Goal: Task Accomplishment & Management: Manage account settings

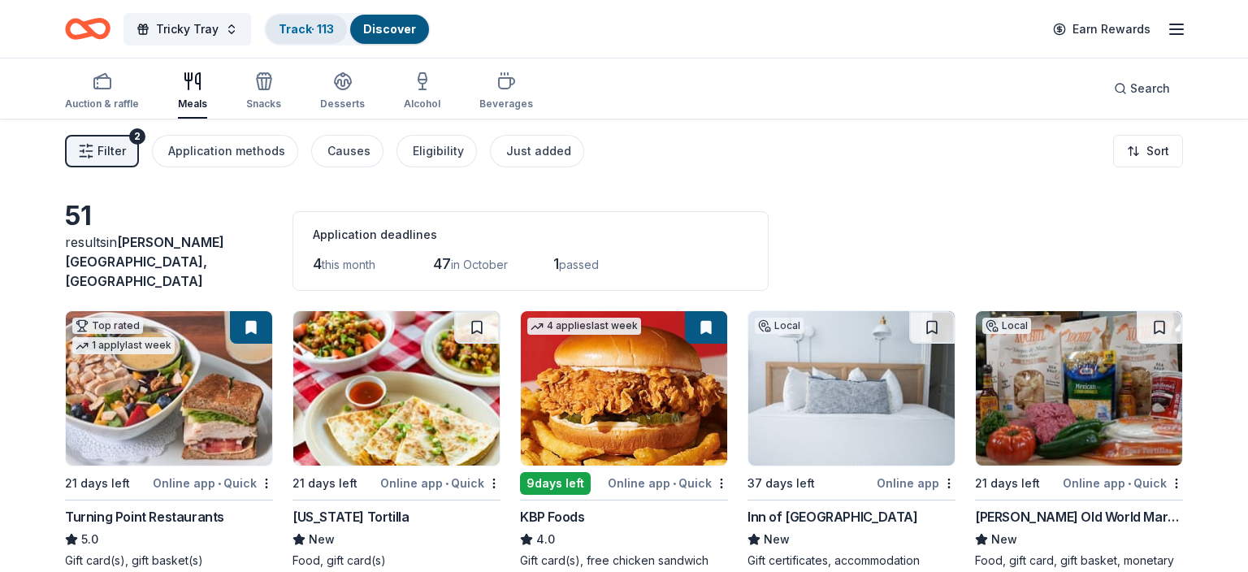
click at [299, 31] on link "Track · 113" at bounding box center [306, 29] width 55 height 14
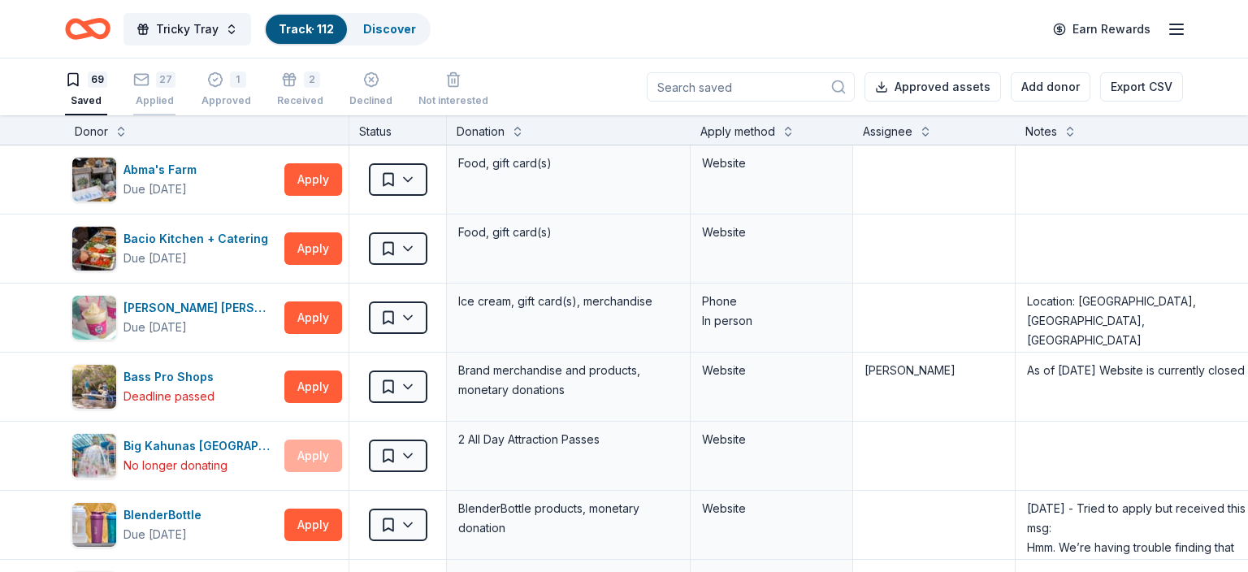
click at [142, 87] on icon "button" at bounding box center [141, 79] width 16 height 16
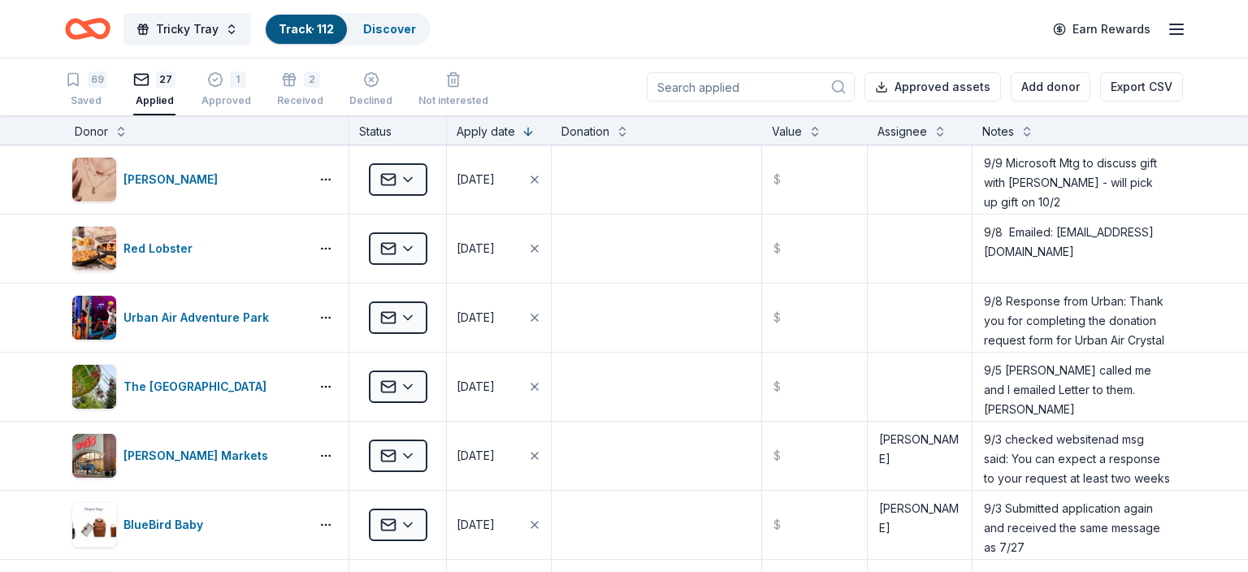
click at [686, 89] on input at bounding box center [751, 86] width 208 height 29
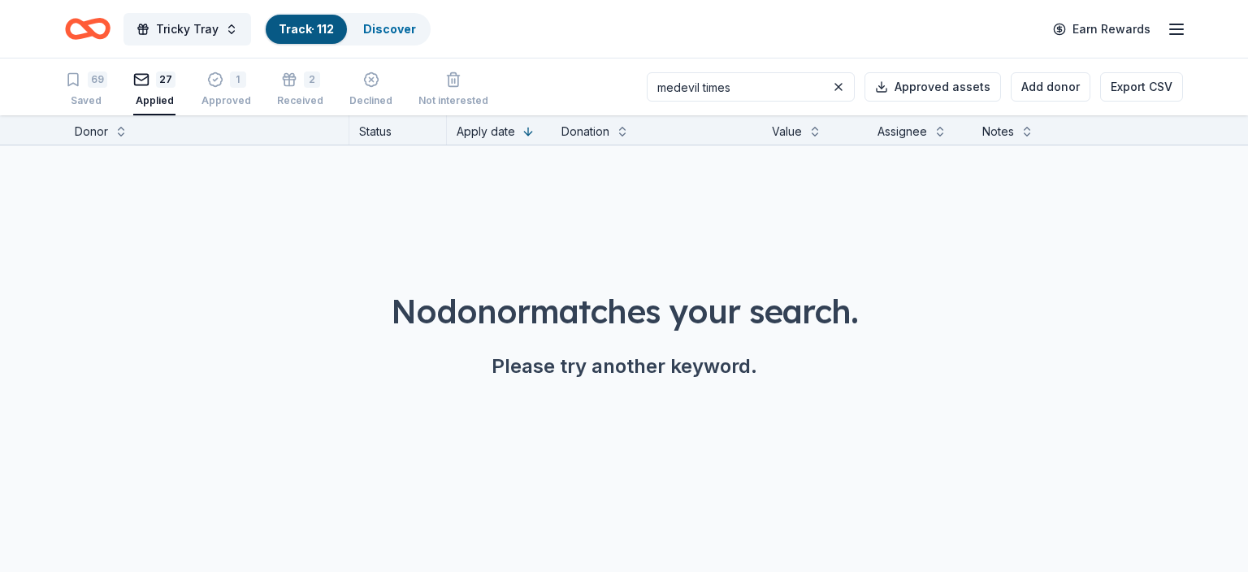
click at [704, 84] on input "medevil times" at bounding box center [751, 86] width 208 height 29
drag, startPoint x: 729, startPoint y: 86, endPoint x: 656, endPoint y: 81, distance: 73.3
click at [656, 81] on input "medievil times" at bounding box center [751, 86] width 208 height 29
type input "times"
click at [232, 91] on div "1 Approved" at bounding box center [226, 89] width 50 height 36
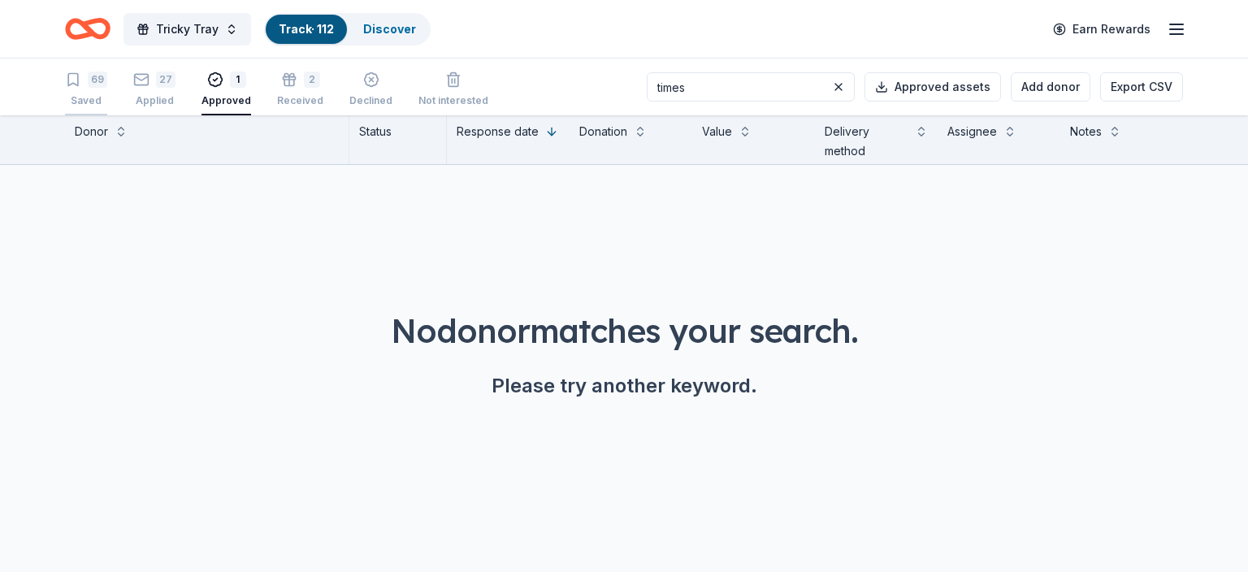
click at [86, 77] on div "69" at bounding box center [86, 79] width 42 height 16
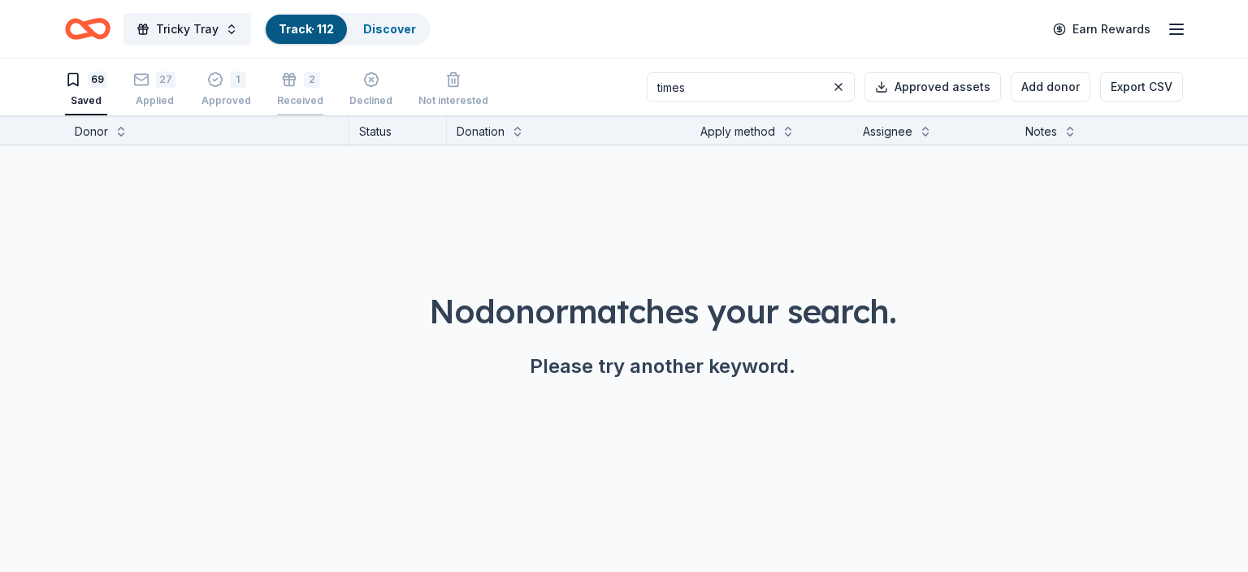
click at [303, 93] on div "2 Received" at bounding box center [300, 89] width 46 height 36
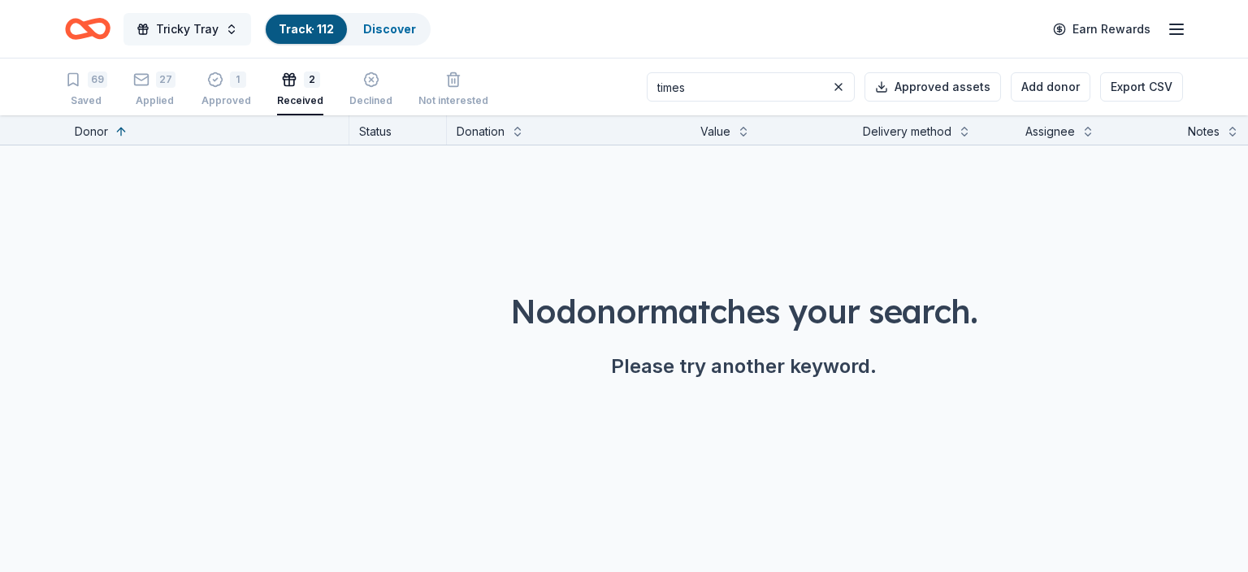
click at [205, 32] on span "Tricky Tray" at bounding box center [187, 28] width 63 height 19
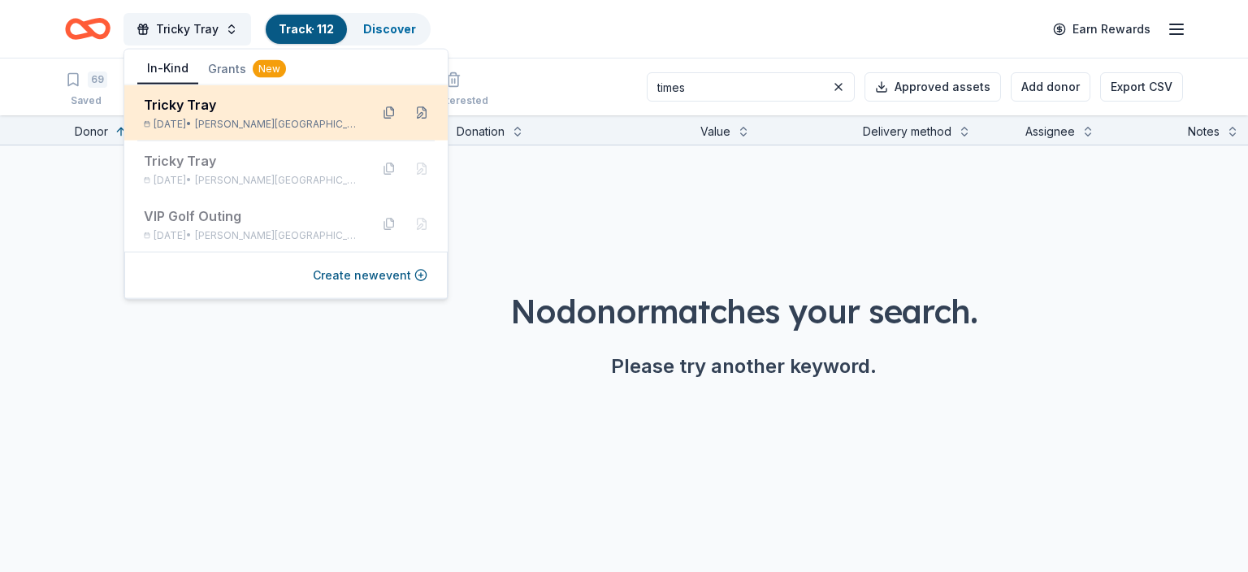
click at [203, 101] on div "Tricky Tray" at bounding box center [250, 104] width 213 height 19
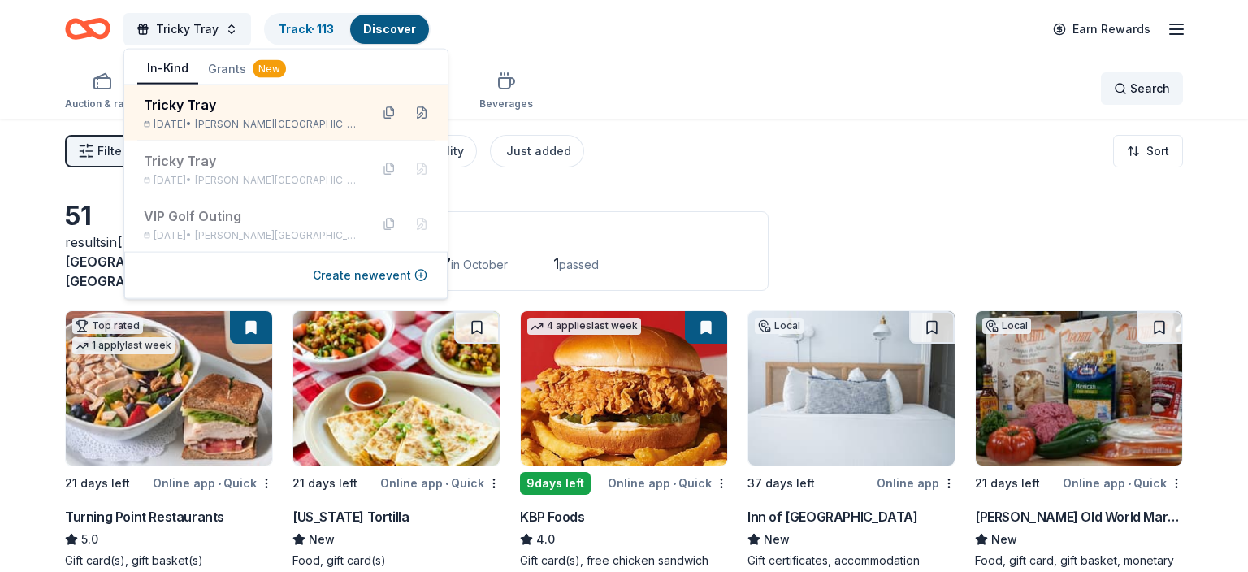
click at [1121, 89] on div "Search" at bounding box center [1142, 88] width 56 height 19
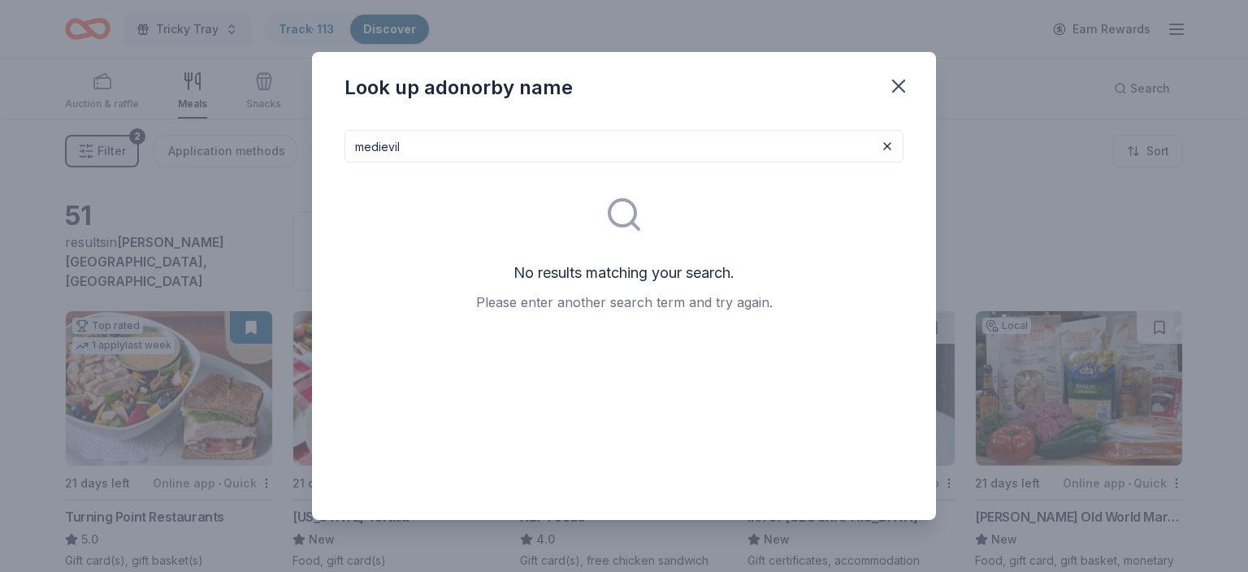
type input "medievil"
click at [1084, 71] on div "Look up a donor by name medievil No results matching your search. Please enter …" at bounding box center [624, 286] width 1248 height 572
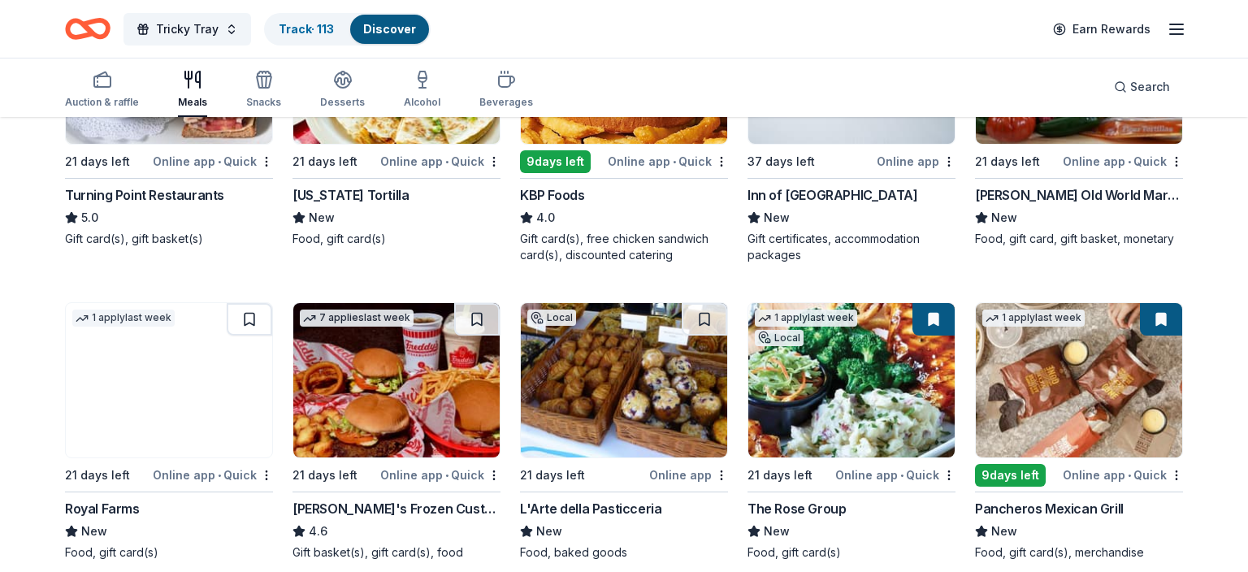
scroll to position [88, 0]
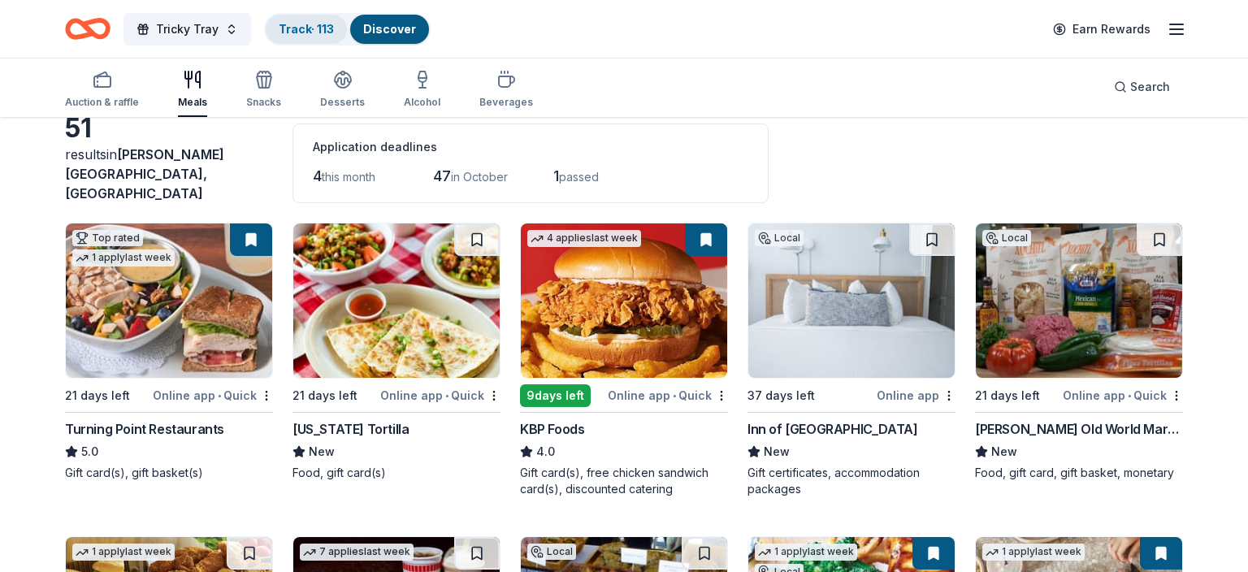
click at [291, 28] on link "Track · 113" at bounding box center [306, 29] width 55 height 14
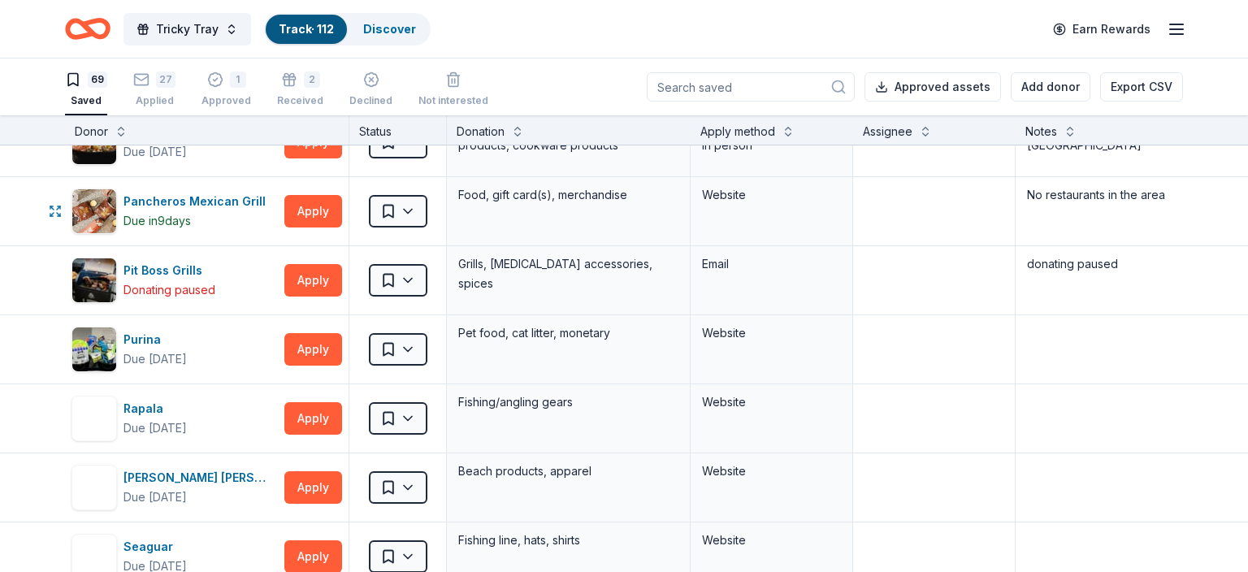
scroll to position [2834, 0]
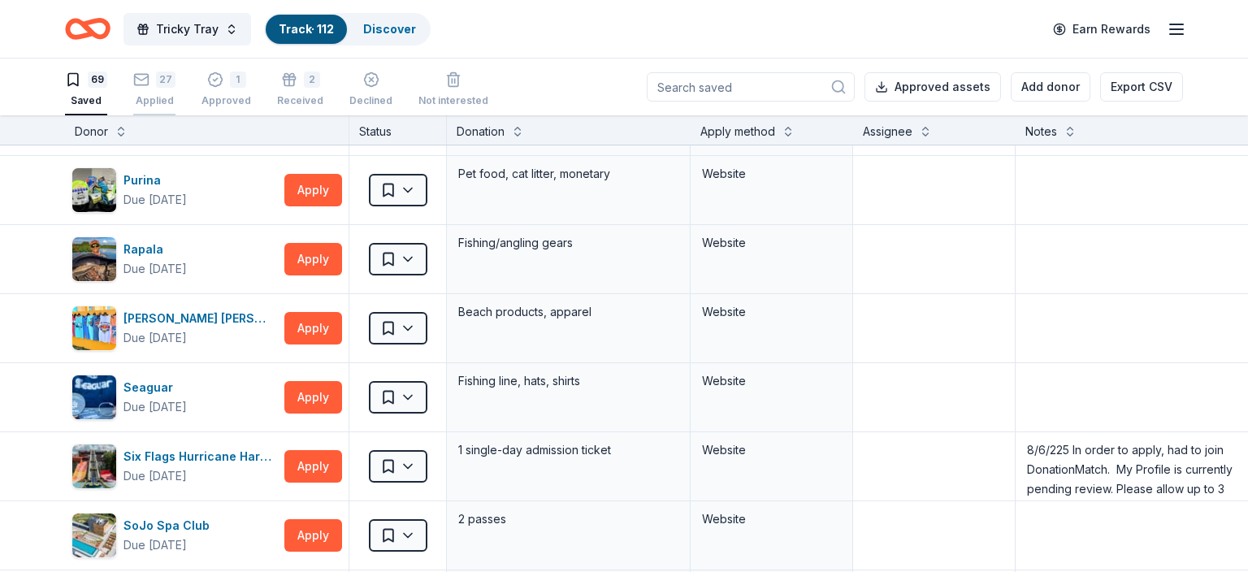
click at [171, 92] on div "27 Applied" at bounding box center [154, 89] width 42 height 36
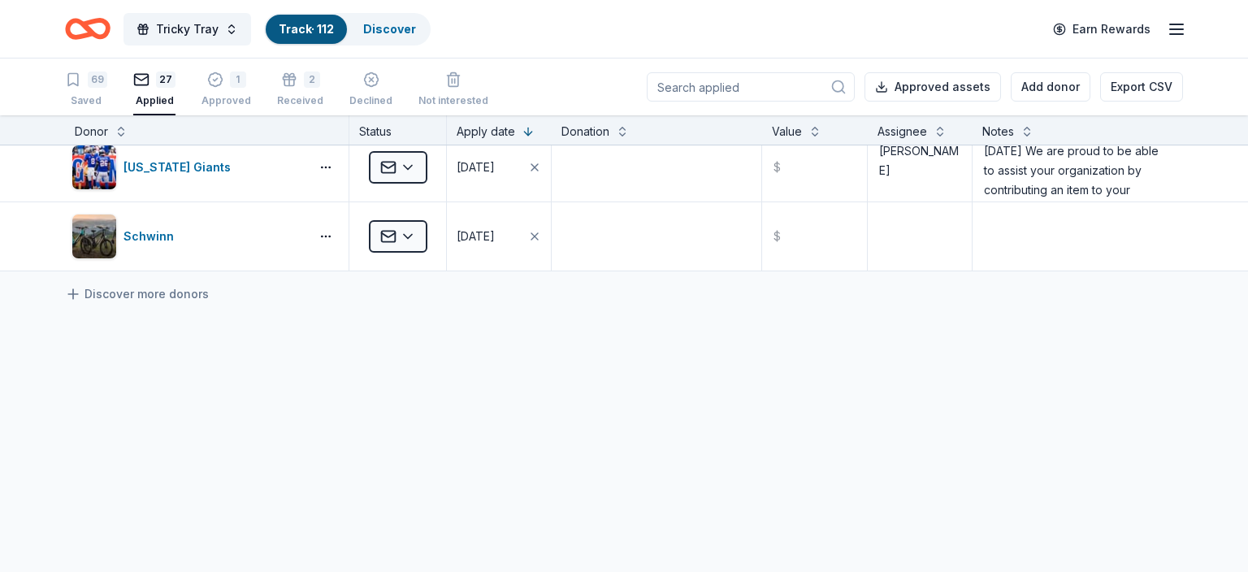
click at [691, 84] on input at bounding box center [751, 86] width 208 height 29
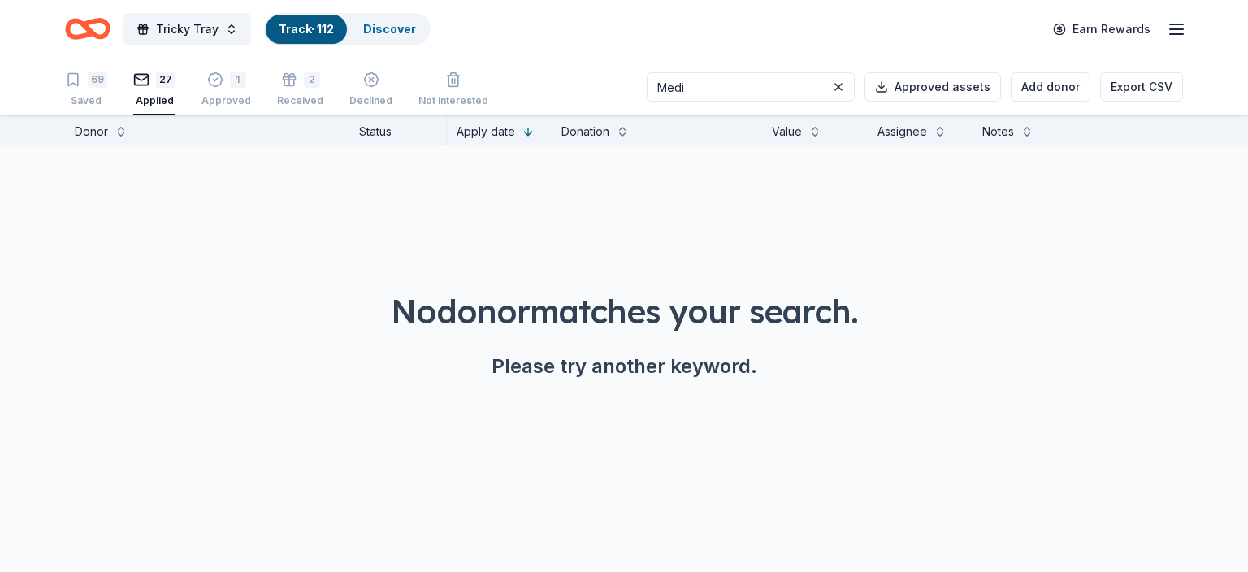
type input "Medi"
click at [163, 89] on div "27 Applied" at bounding box center [154, 89] width 42 height 36
drag, startPoint x: 711, startPoint y: 87, endPoint x: 642, endPoint y: 82, distance: 69.2
click at [647, 82] on input "Medi" at bounding box center [751, 86] width 208 height 29
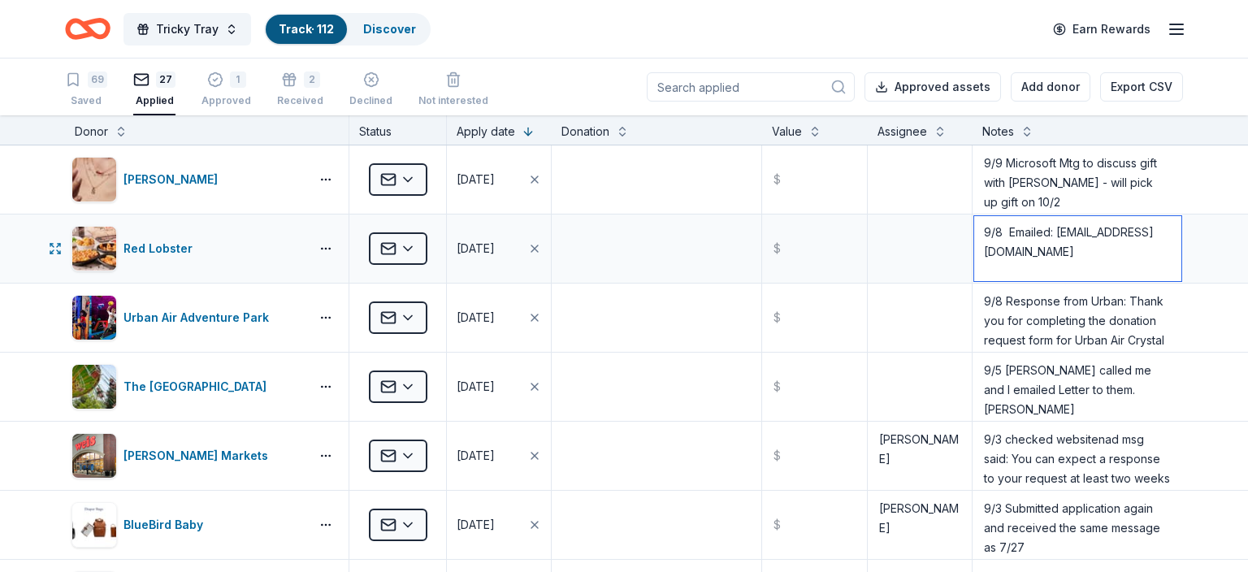
click at [985, 228] on textarea "9/8 Emailed: [EMAIL_ADDRESS][DOMAIN_NAME]" at bounding box center [1077, 248] width 207 height 65
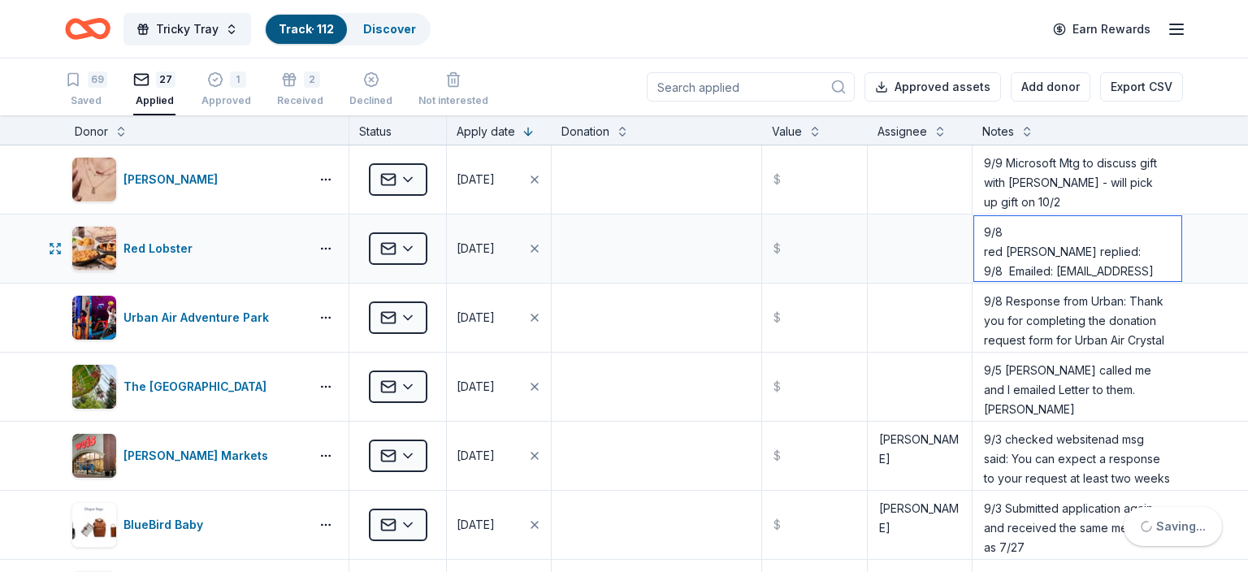
paste textarea "please reach out to your local Red Lobster restaurant."
type textarea "9/8 red Lobster replied: please reach out to your local Red Lobster restaurant.…"
click at [747, 246] on textarea at bounding box center [656, 248] width 206 height 65
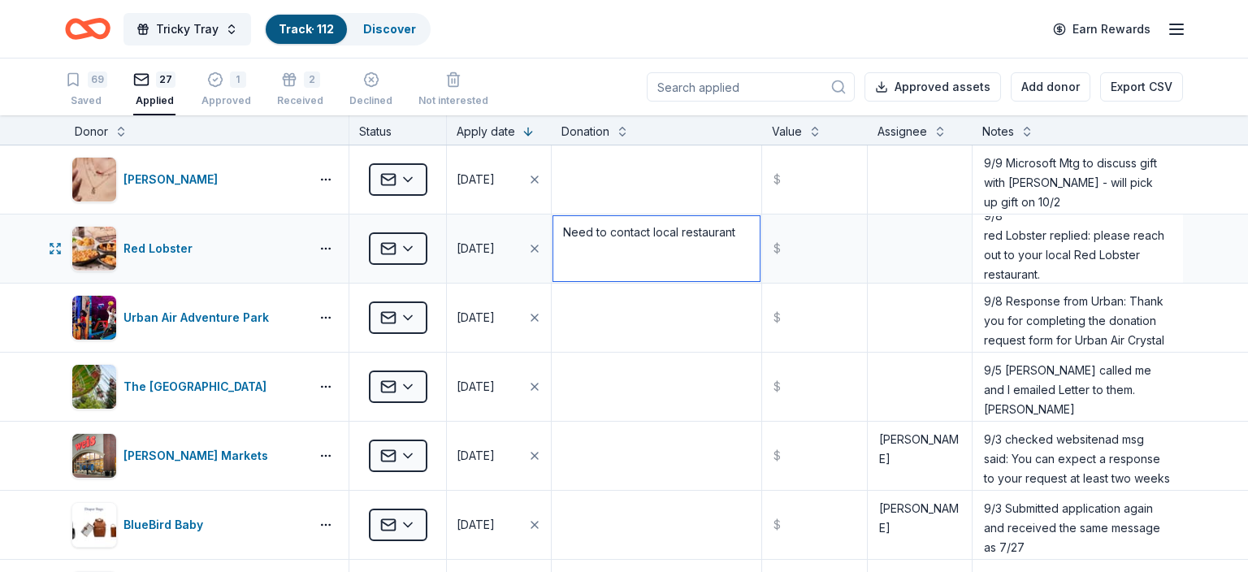
scroll to position [0, 0]
type textarea "Need to contact local restaurant"
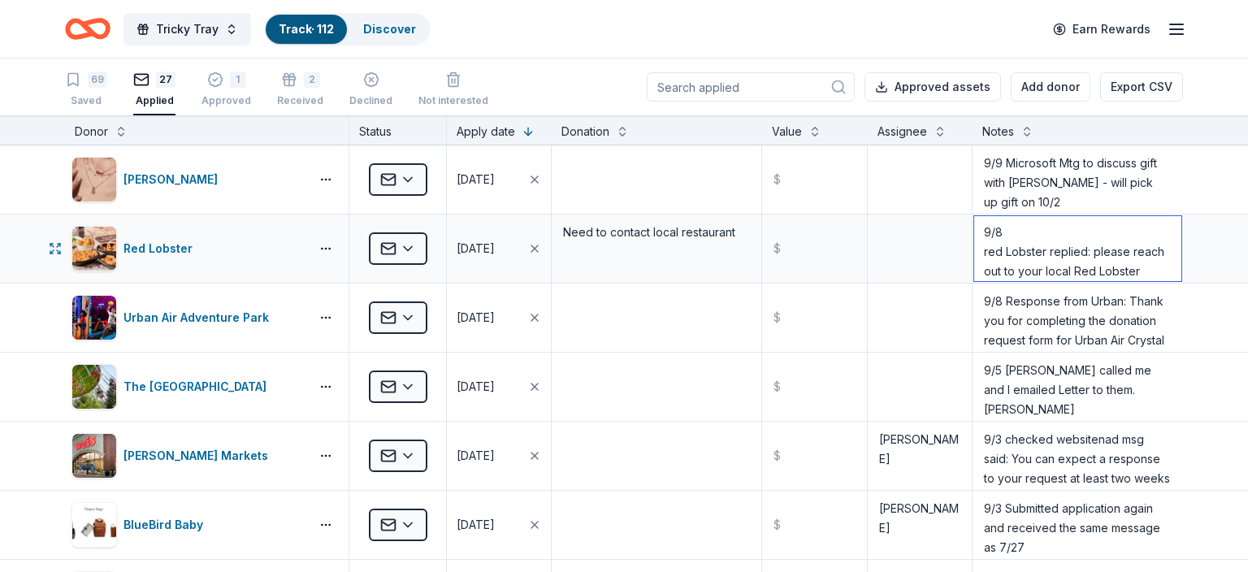
drag, startPoint x: 986, startPoint y: 232, endPoint x: 1150, endPoint y: 262, distance: 166.2
click at [1150, 262] on textarea "9/8 red Lobster replied: please reach out to your local Red Lobster restaurant.…" at bounding box center [1077, 248] width 207 height 65
click at [364, 83] on icon "button" at bounding box center [371, 79] width 16 height 16
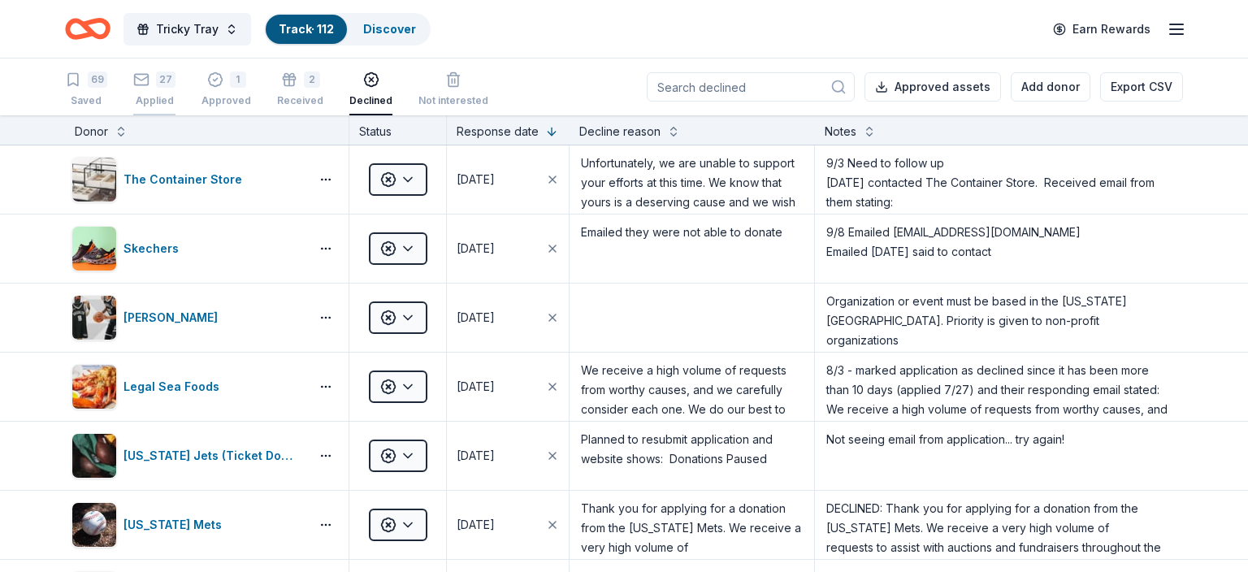
click at [135, 89] on div "27 Applied" at bounding box center [154, 89] width 42 height 36
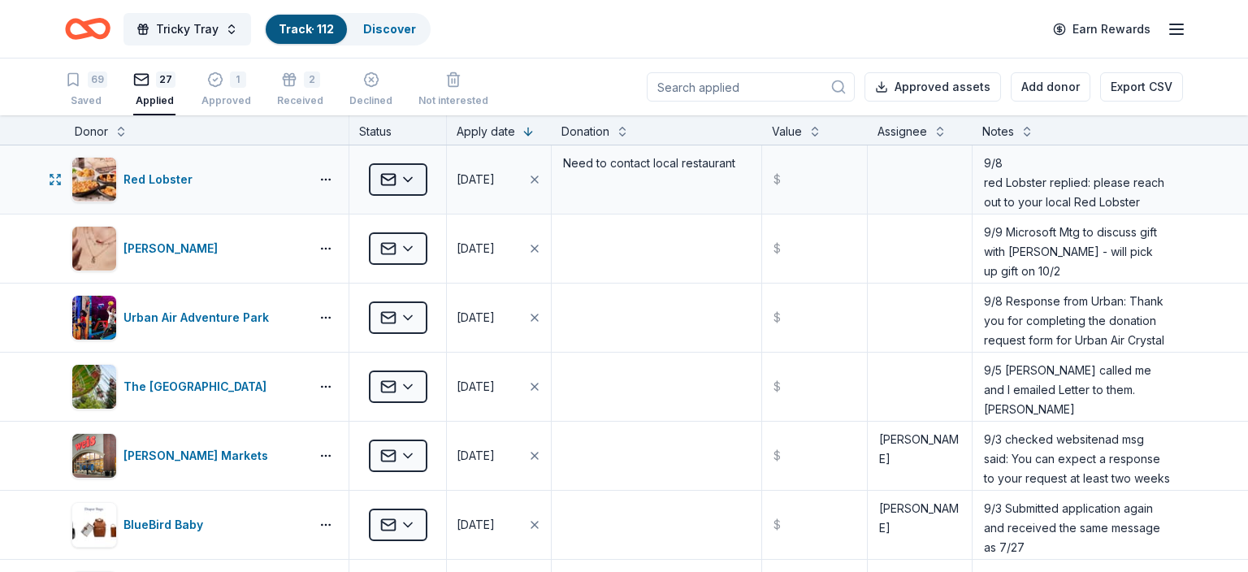
click at [413, 179] on html "Tricky Tray Track · 112 Discover Earn Rewards 69 Saved 27 Applied 1 Approved 2 …" at bounding box center [624, 286] width 1248 height 572
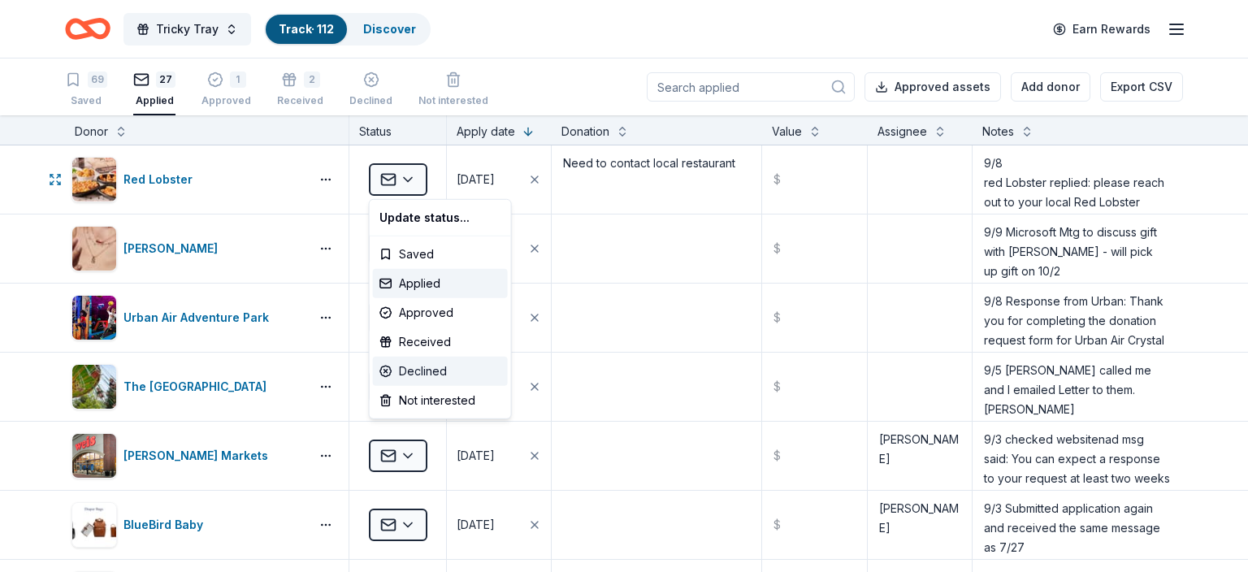
click at [421, 367] on div "Declined" at bounding box center [440, 371] width 135 height 29
click at [421, 366] on div "Declined" at bounding box center [440, 371] width 135 height 29
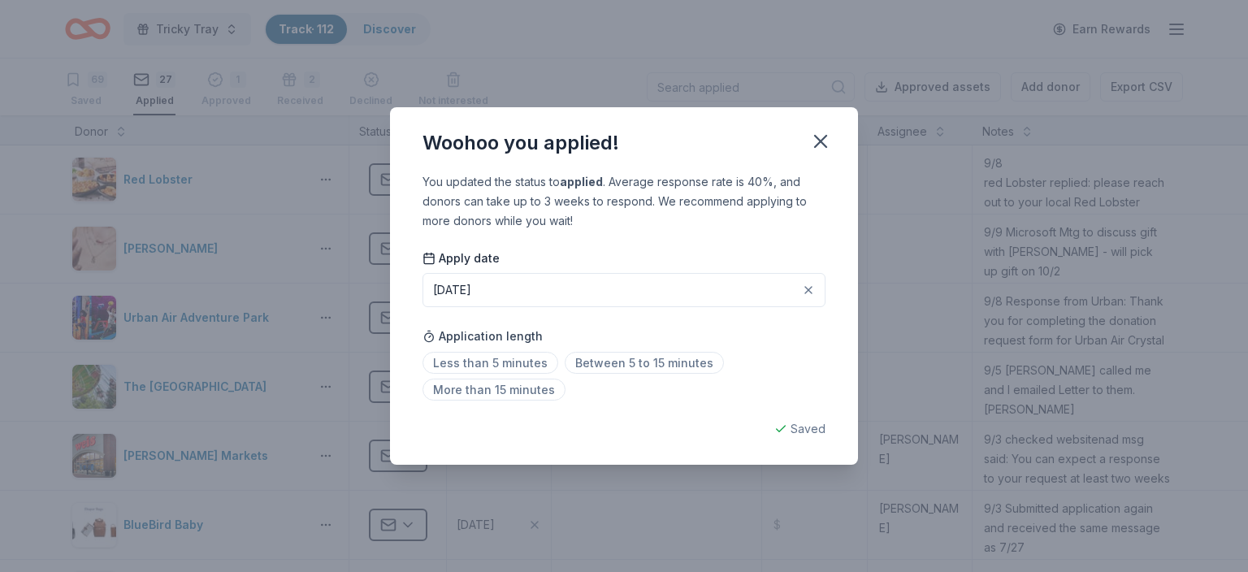
click at [457, 280] on button "[DATE]" at bounding box center [623, 290] width 403 height 34
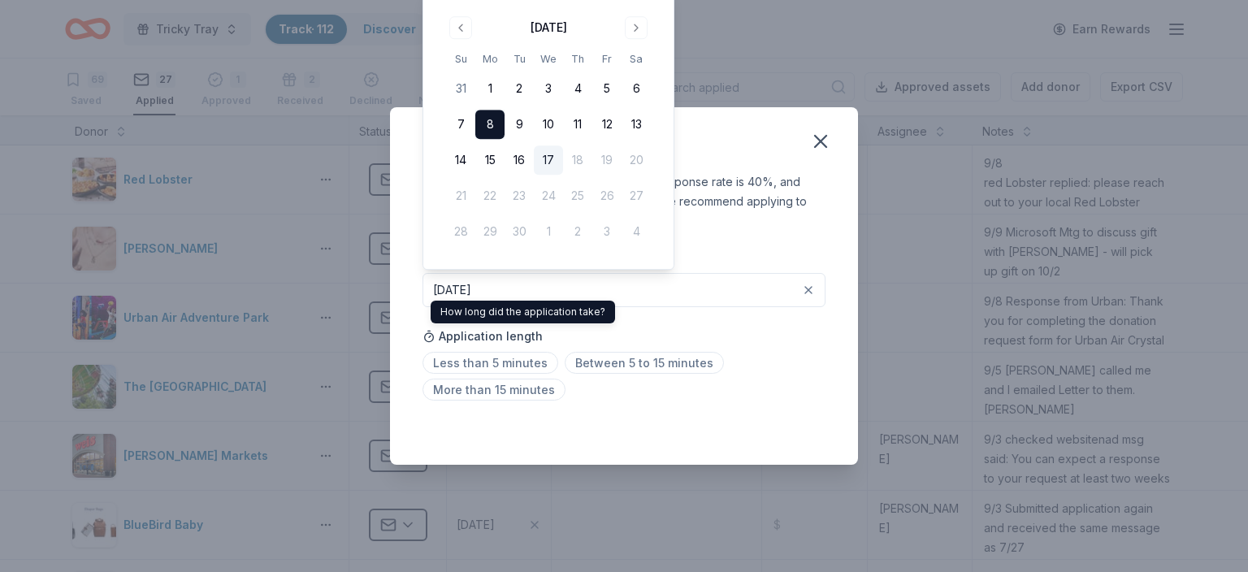
drag, startPoint x: 464, startPoint y: 310, endPoint x: 512, endPoint y: 205, distance: 115.2
click at [490, 301] on div "How long did the application take? How long did the application take?" at bounding box center [523, 312] width 184 height 23
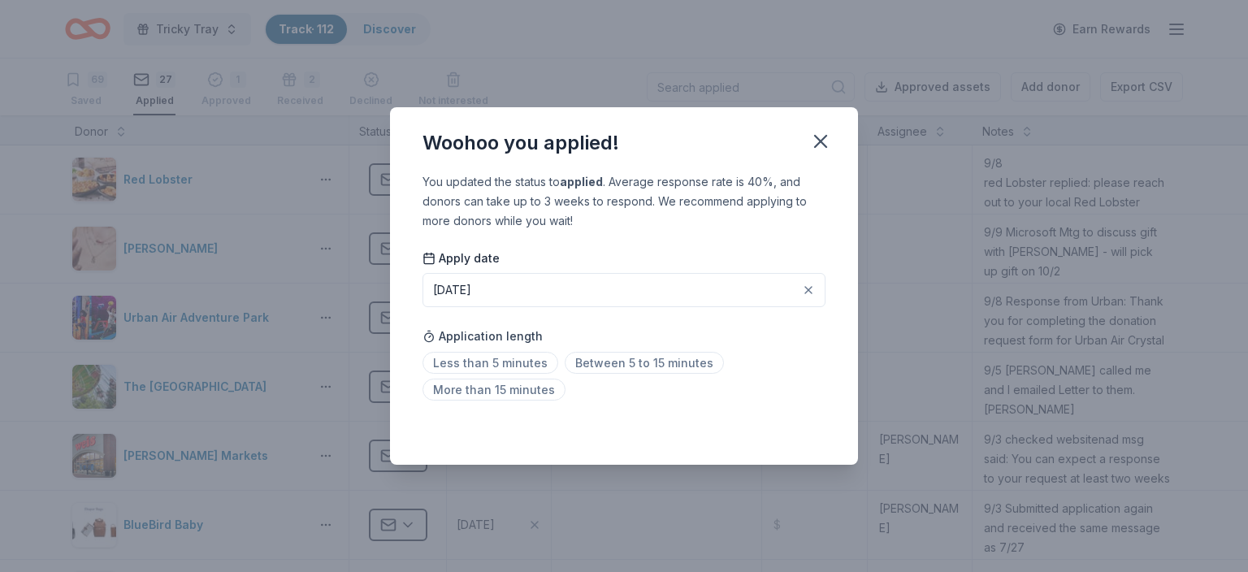
click at [518, 156] on div "Woohoo you applied!" at bounding box center [624, 139] width 468 height 65
drag, startPoint x: 534, startPoint y: 208, endPoint x: 704, endPoint y: 158, distance: 176.9
click at [704, 172] on div "You updated the status to applied . Average response rate is 40%, and donors ca…" at bounding box center [624, 318] width 468 height 292
drag, startPoint x: 854, startPoint y: 148, endPoint x: 830, endPoint y: 141, distance: 24.7
click at [835, 144] on div "Woohoo you applied!" at bounding box center [624, 139] width 468 height 65
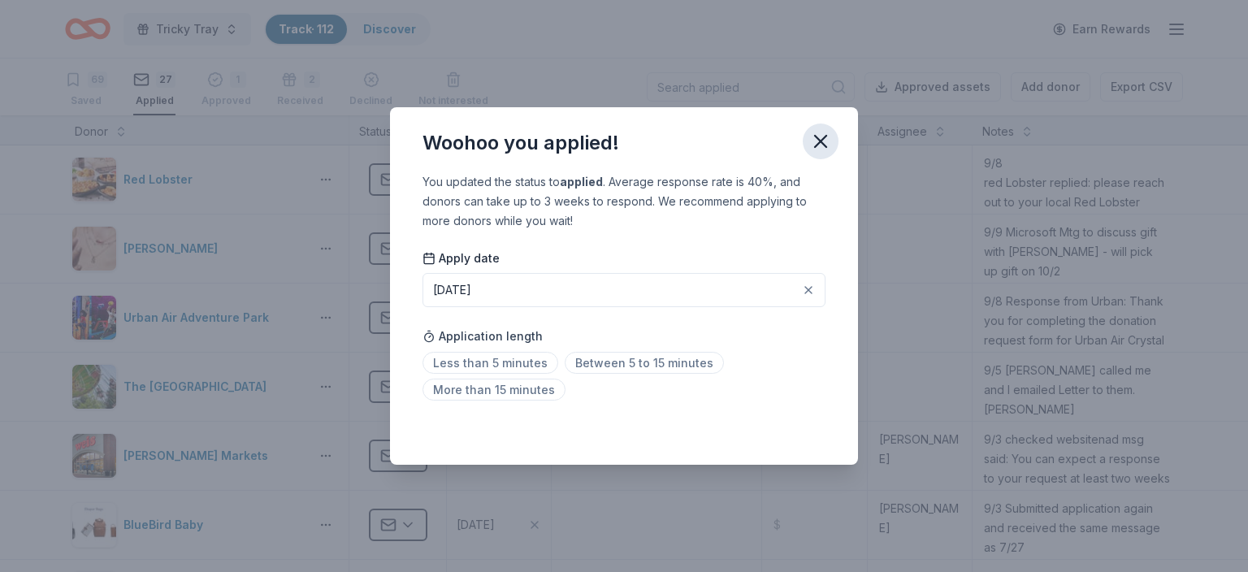
click at [830, 140] on icon "button" at bounding box center [820, 141] width 23 height 23
click at [827, 140] on icon "button" at bounding box center [820, 141] width 23 height 23
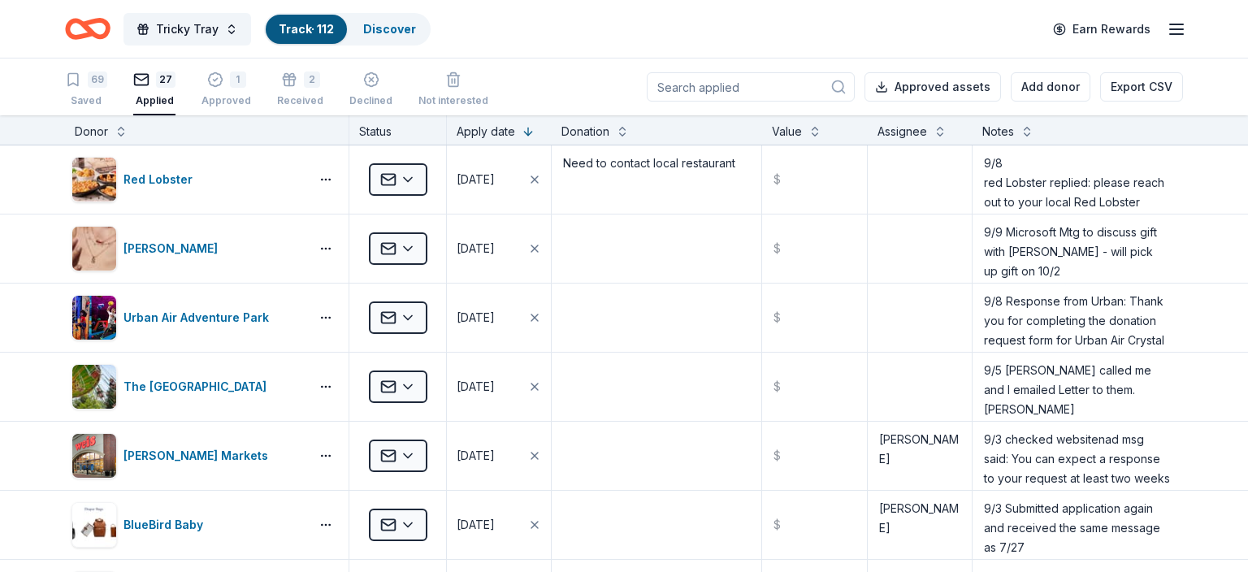
click at [827, 140] on div "Woohoo you applied! You updated the status to applied . Average response rate i…" at bounding box center [624, 286] width 1248 height 572
drag, startPoint x: 570, startPoint y: 127, endPoint x: 458, endPoint y: 123, distance: 112.2
click at [458, 123] on div "Donor Status Apply date Donation Value Assignee Notes" at bounding box center [624, 129] width 1248 height 29
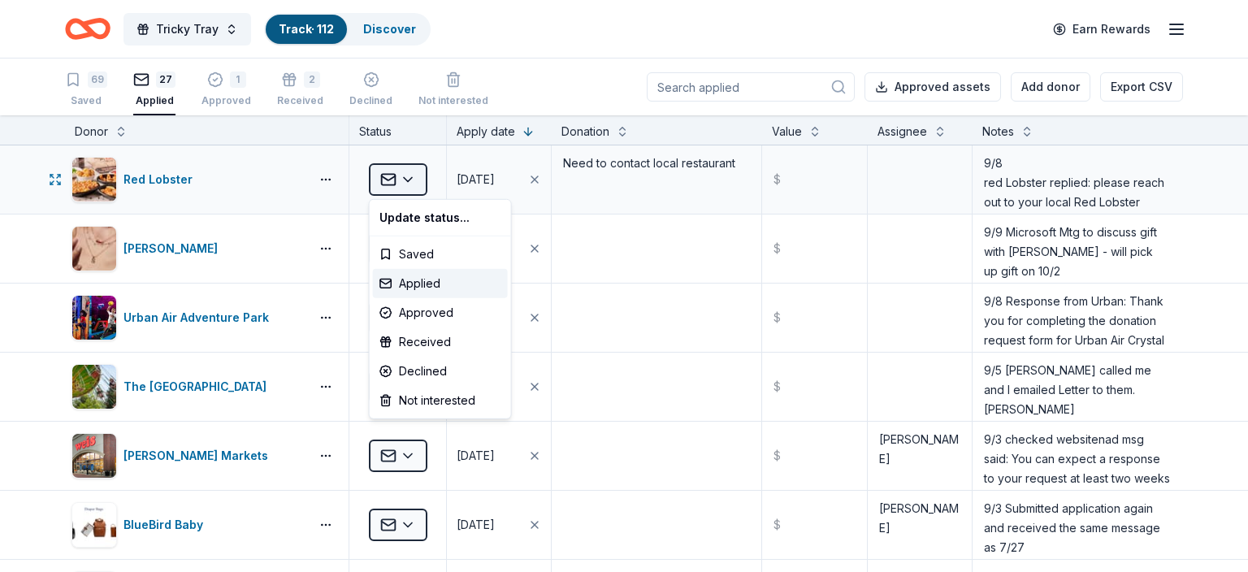
click at [409, 178] on html "Tricky Tray Track · 112 Discover Earn Rewards 69 Saved 27 Applied 1 Approved 2 …" at bounding box center [624, 286] width 1248 height 572
click at [418, 366] on div "Declined" at bounding box center [440, 371] width 135 height 29
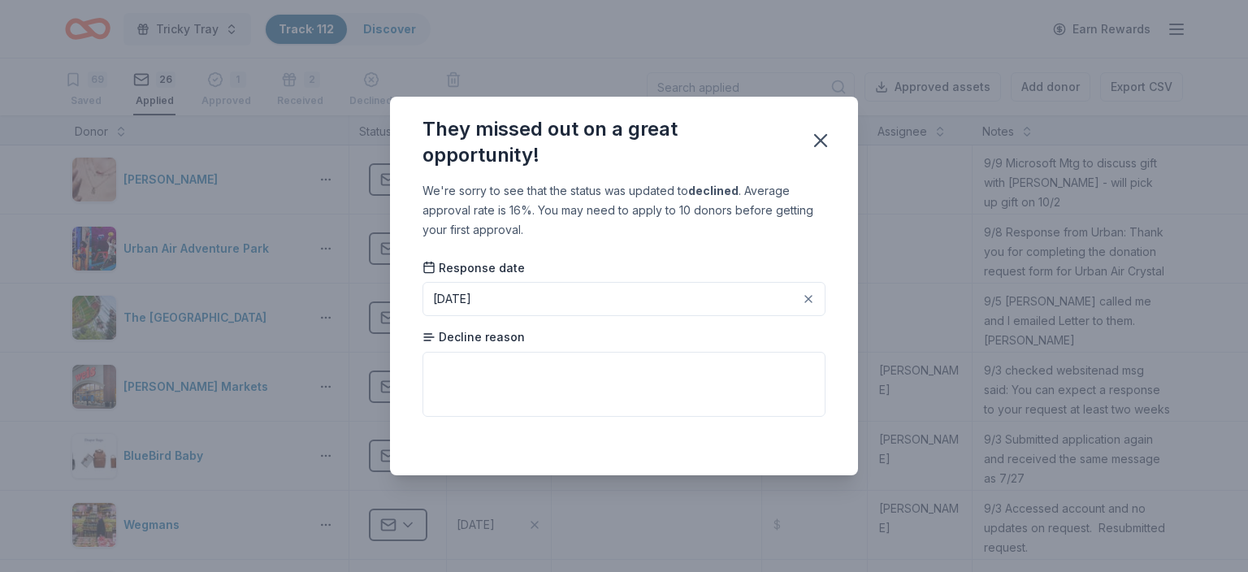
click at [460, 294] on div "[DATE]" at bounding box center [452, 298] width 38 height 19
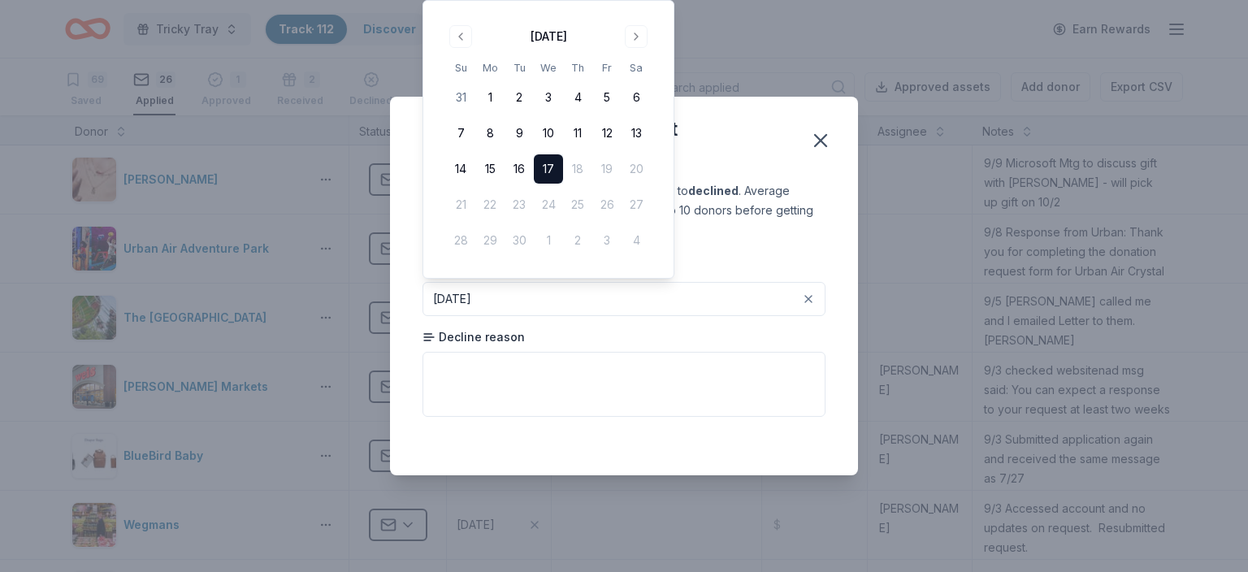
drag, startPoint x: 460, startPoint y: 294, endPoint x: 463, endPoint y: 283, distance: 11.8
click at [462, 286] on button "[DATE]" at bounding box center [623, 299] width 403 height 34
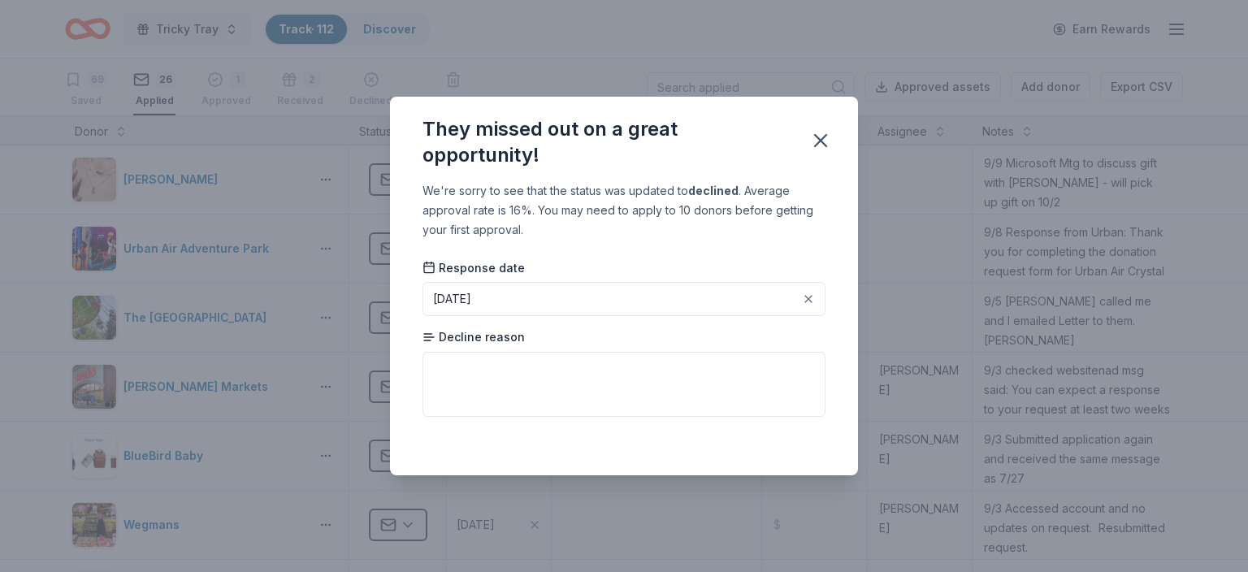
click at [457, 298] on div "[DATE]" at bounding box center [452, 298] width 38 height 19
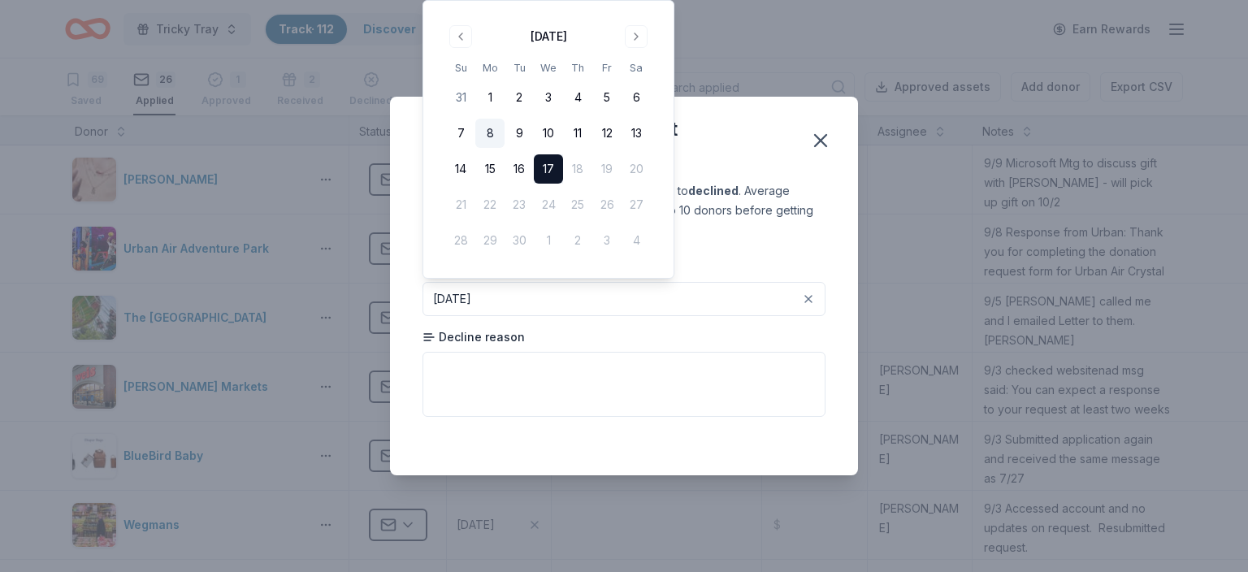
click at [492, 127] on button "8" at bounding box center [489, 133] width 29 height 29
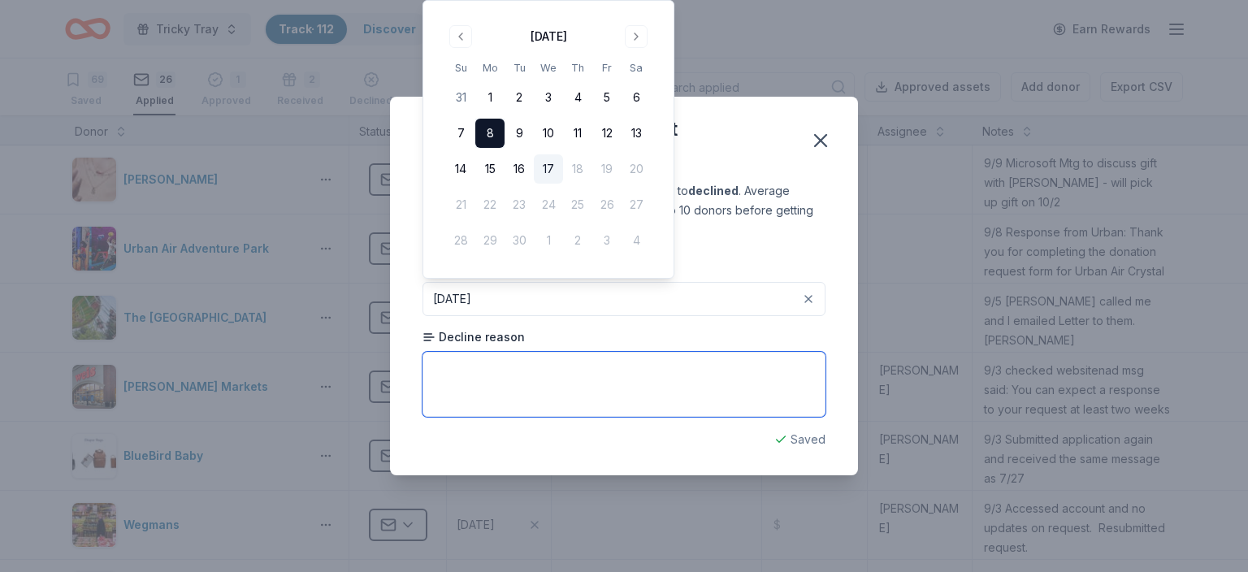
click at [443, 369] on textarea at bounding box center [623, 384] width 403 height 65
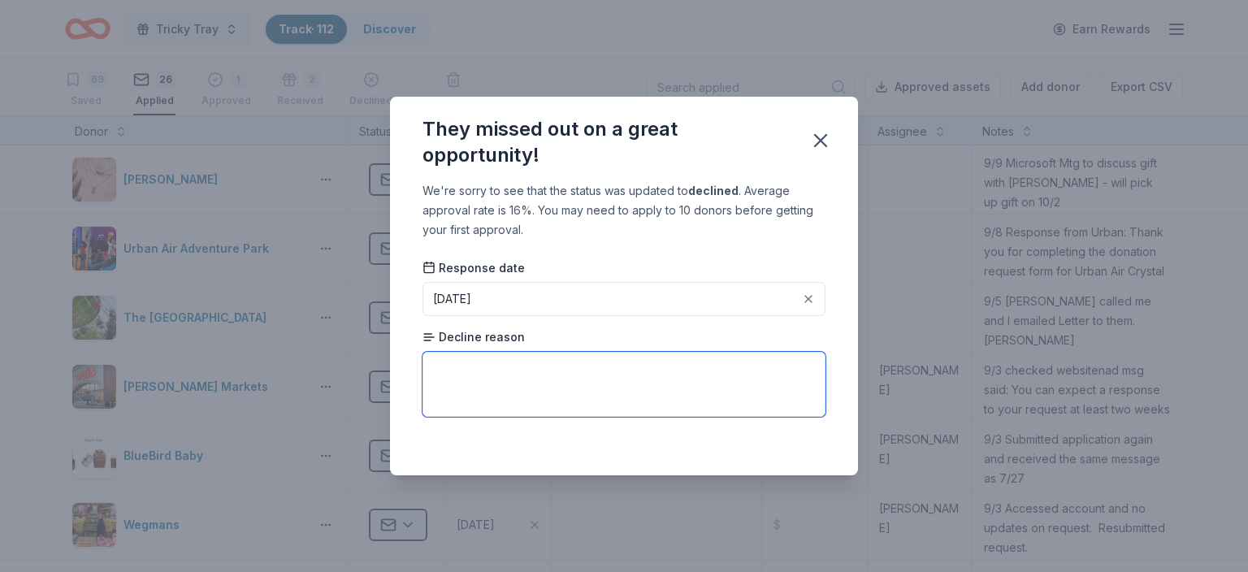
paste textarea "9/8 red [PERSON_NAME] replied: please reach out to your local Red Lobster"
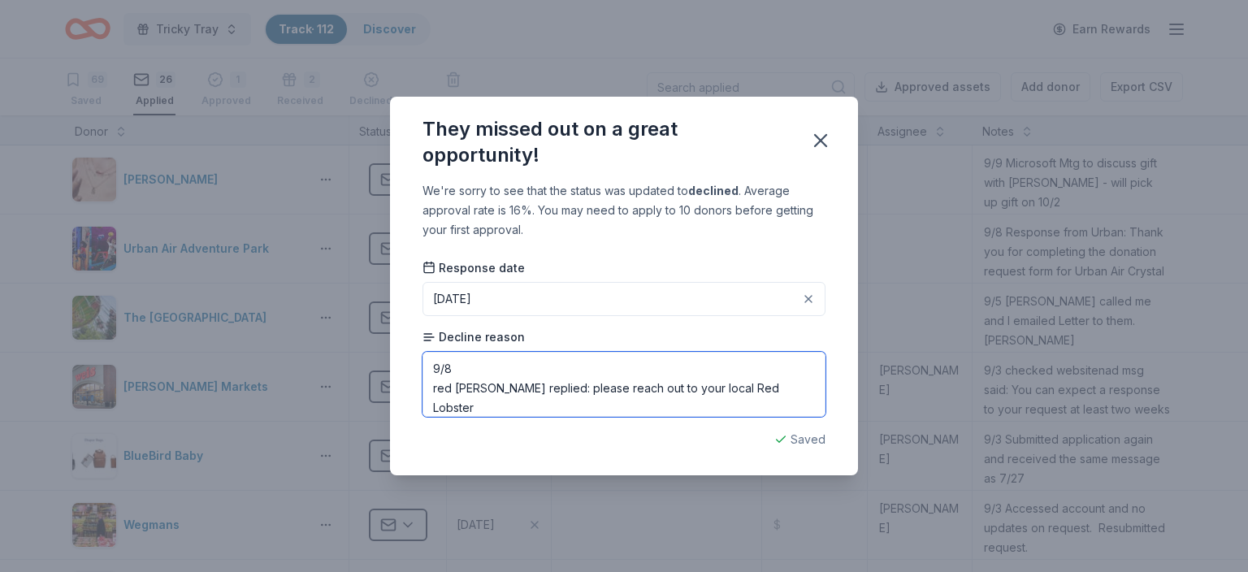
drag, startPoint x: 439, startPoint y: 387, endPoint x: 431, endPoint y: 385, distance: 8.3
click at [431, 385] on textarea "9/8 red [PERSON_NAME] replied: please reach out to your local Red Lobster" at bounding box center [623, 384] width 403 height 65
type textarea "9/8 Red [PERSON_NAME] replied: please reach out to your local Red Lobster"
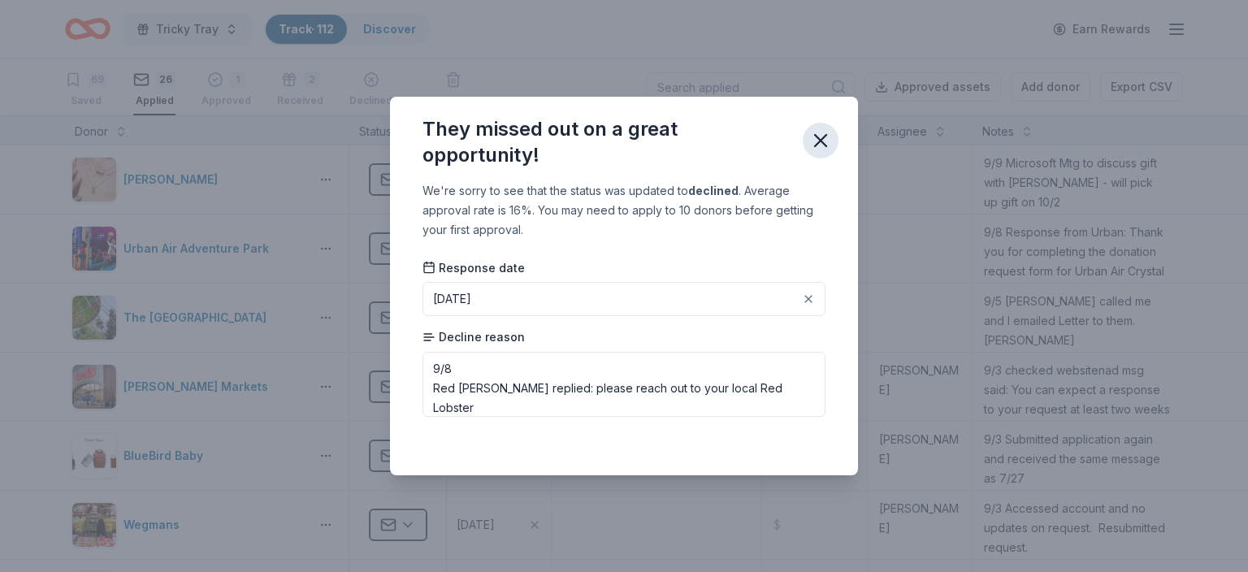
click at [822, 140] on icon "button" at bounding box center [820, 140] width 11 height 11
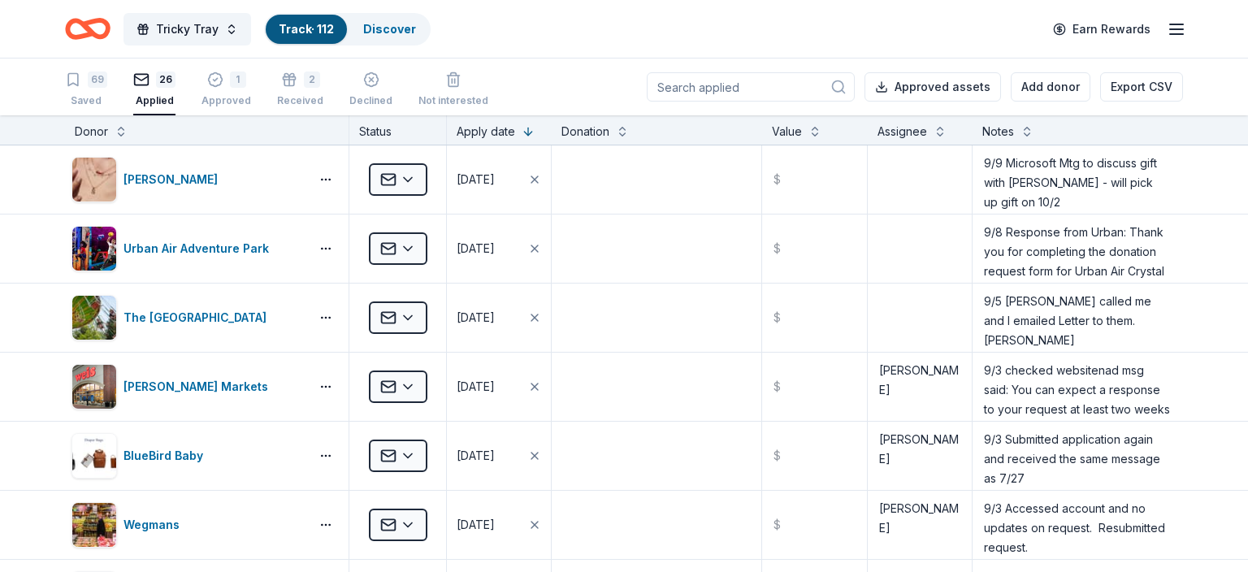
click at [709, 88] on input at bounding box center [751, 86] width 208 height 29
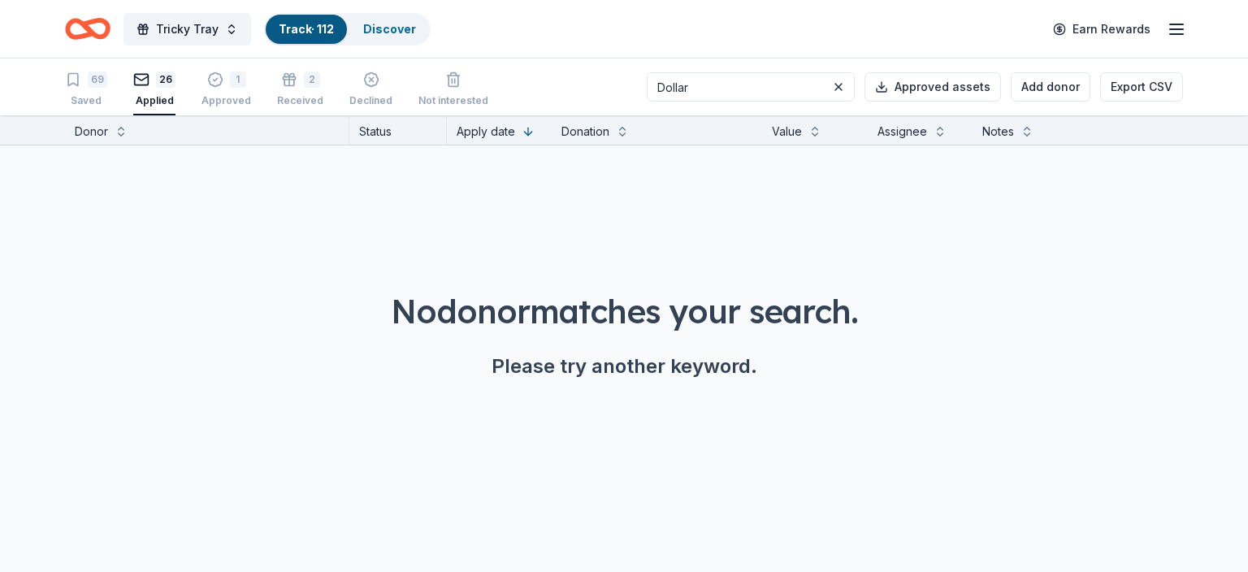
click at [807, 86] on input "Dollar" at bounding box center [751, 86] width 208 height 29
type input "Dollar"
click at [83, 89] on div "69 Saved" at bounding box center [86, 89] width 42 height 36
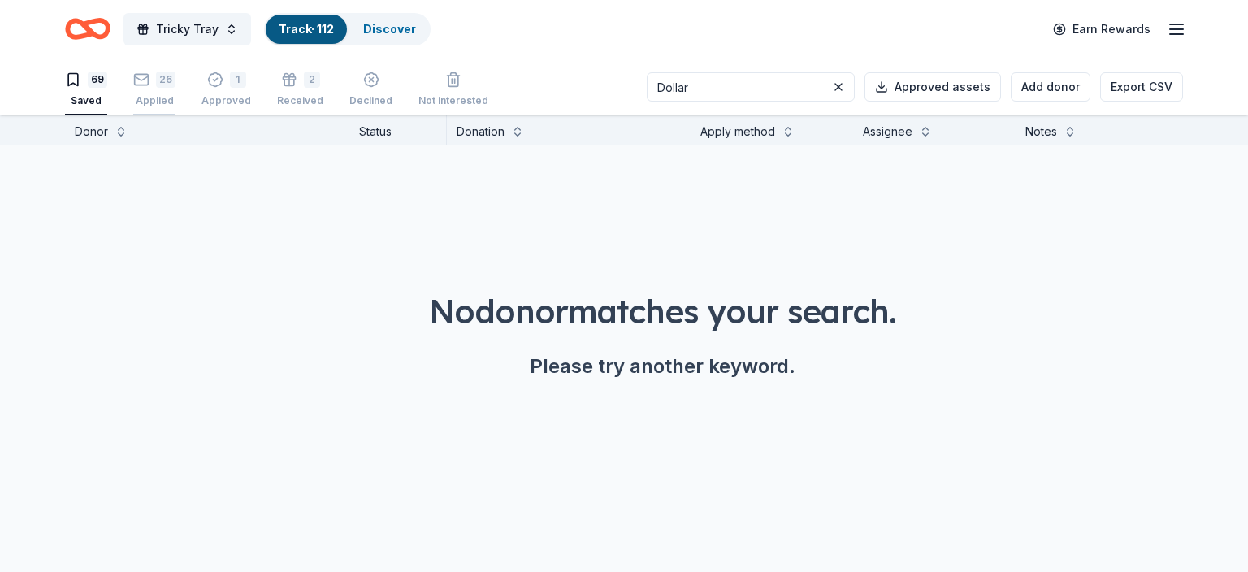
click at [137, 87] on icon "button" at bounding box center [141, 79] width 16 height 16
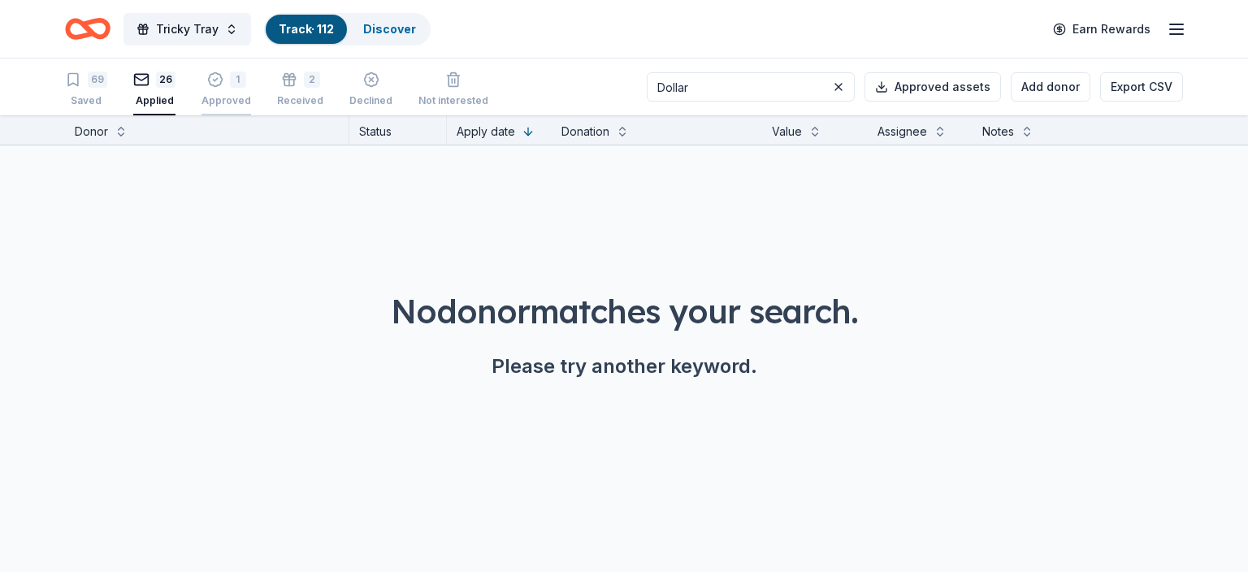
click at [219, 92] on div "1 Approved" at bounding box center [226, 89] width 50 height 36
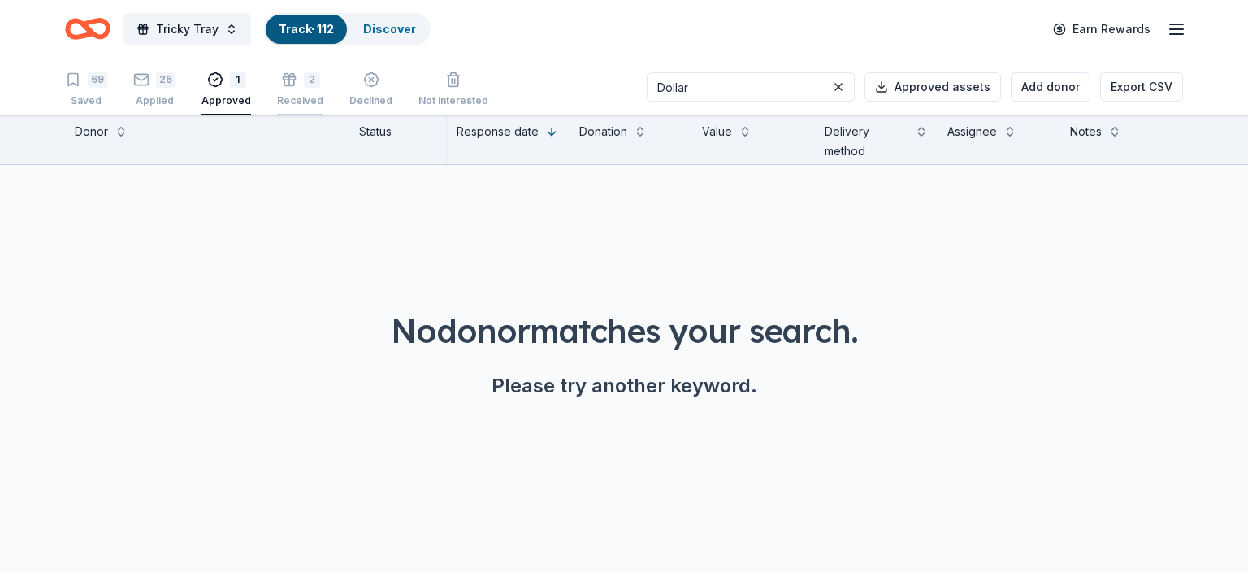
click at [301, 93] on div "2 Received" at bounding box center [300, 89] width 46 height 36
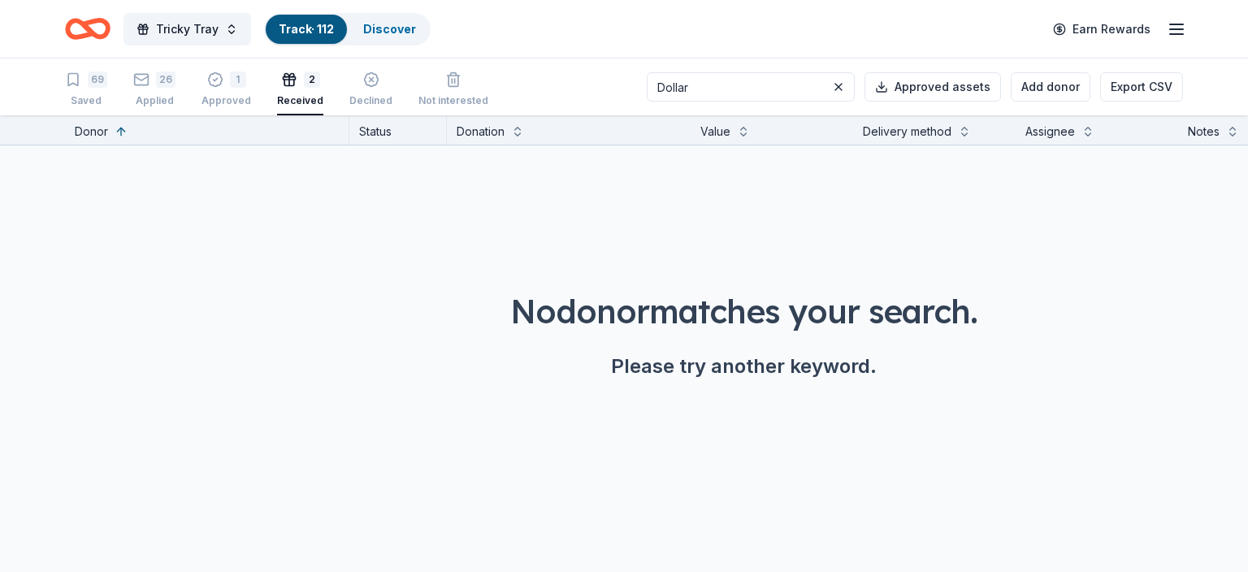
drag, startPoint x: 728, startPoint y: 84, endPoint x: 593, endPoint y: 71, distance: 135.6
click at [647, 72] on input "Dollar" at bounding box center [751, 86] width 208 height 29
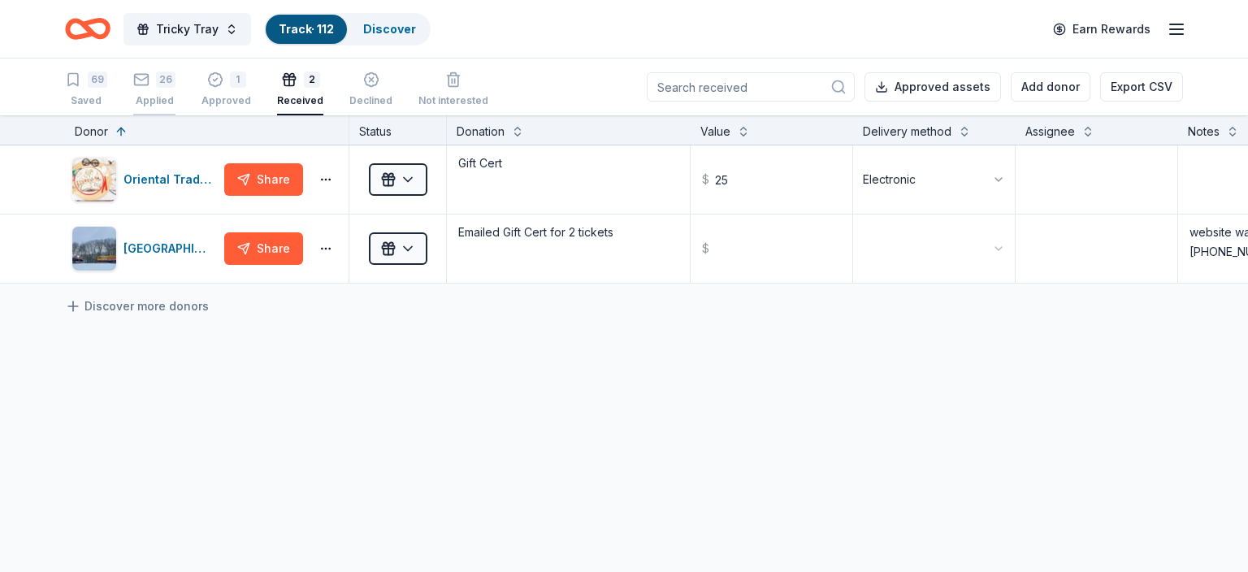
click at [164, 93] on div "26 Applied" at bounding box center [154, 89] width 42 height 36
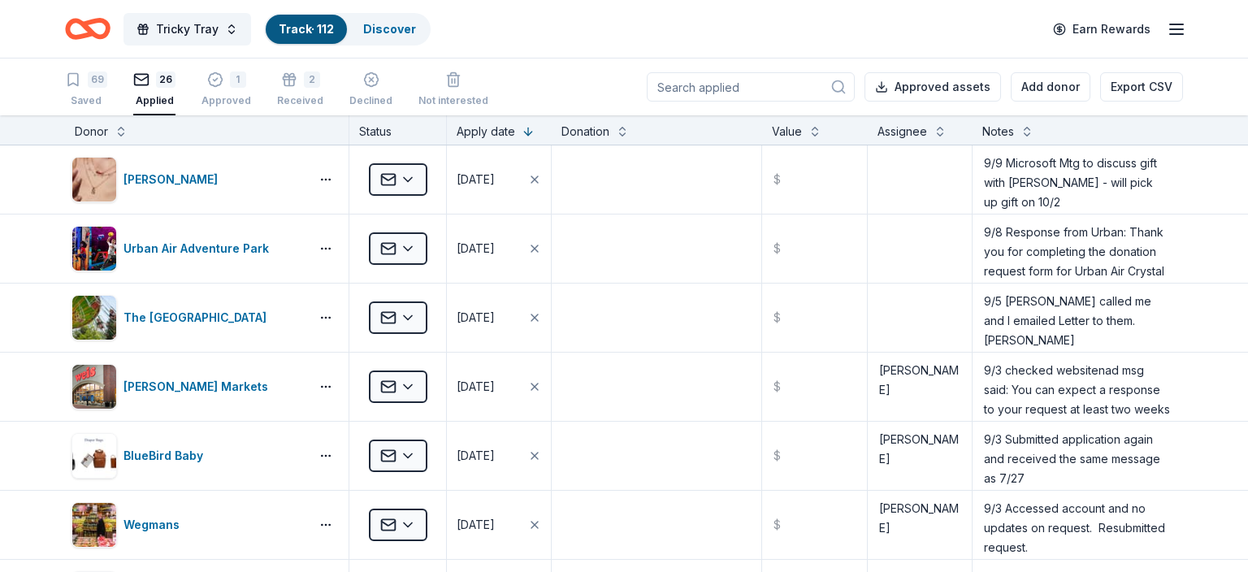
click at [695, 88] on input at bounding box center [751, 86] width 208 height 29
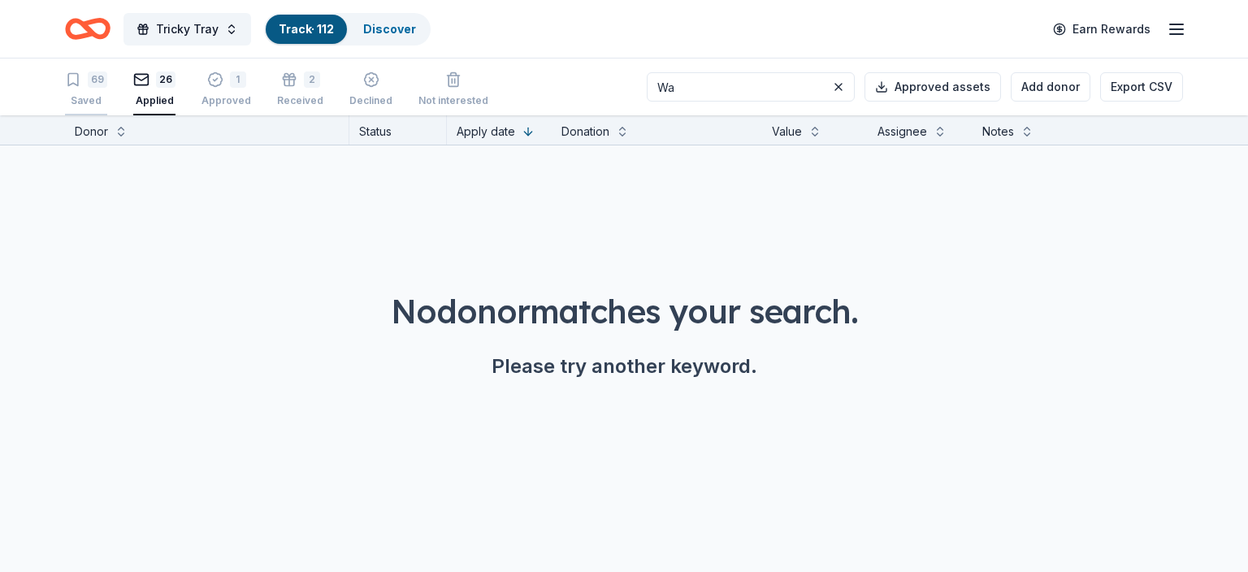
click at [94, 92] on div "69 Saved" at bounding box center [86, 89] width 42 height 36
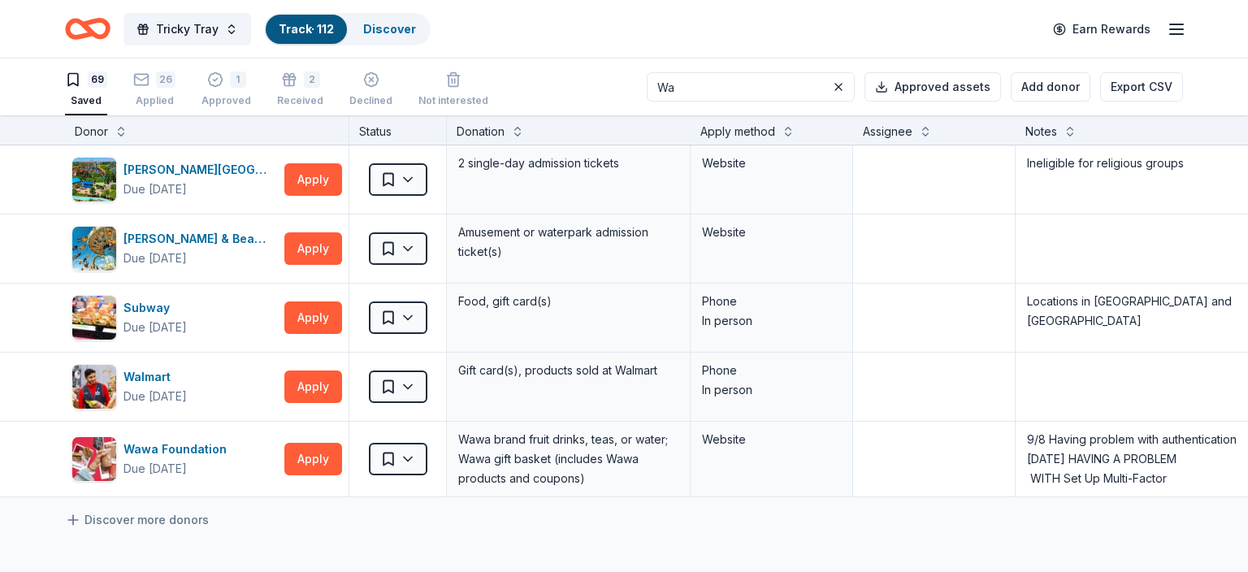
drag, startPoint x: 710, startPoint y: 87, endPoint x: 652, endPoint y: 80, distance: 58.1
click at [653, 80] on input "Wa" at bounding box center [751, 86] width 208 height 29
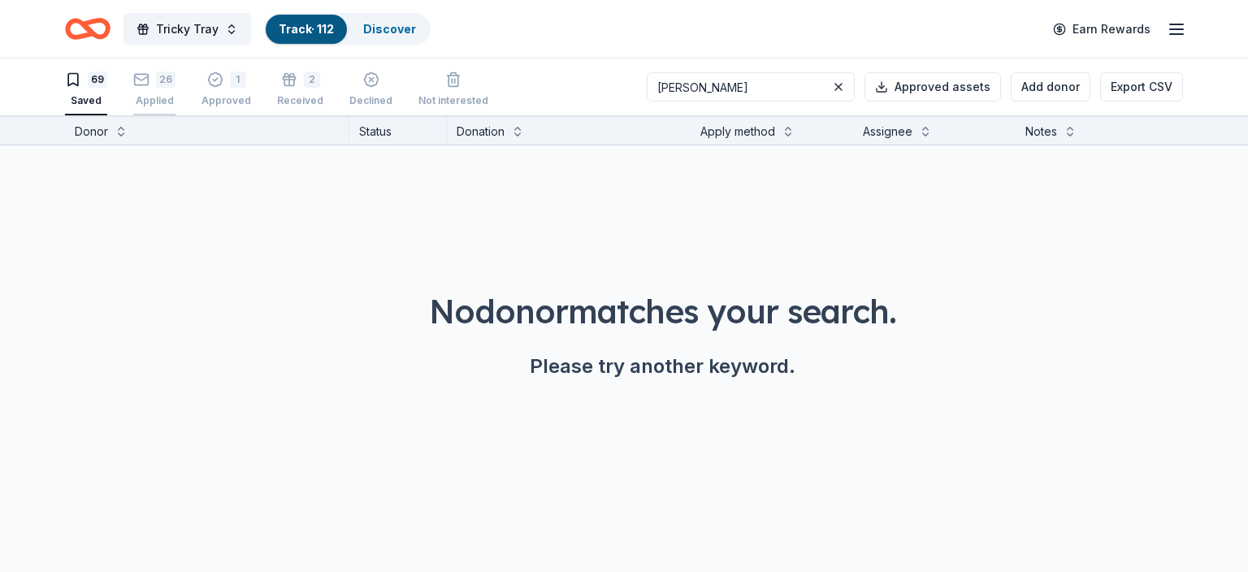
click at [157, 99] on div "Applied" at bounding box center [154, 100] width 42 height 13
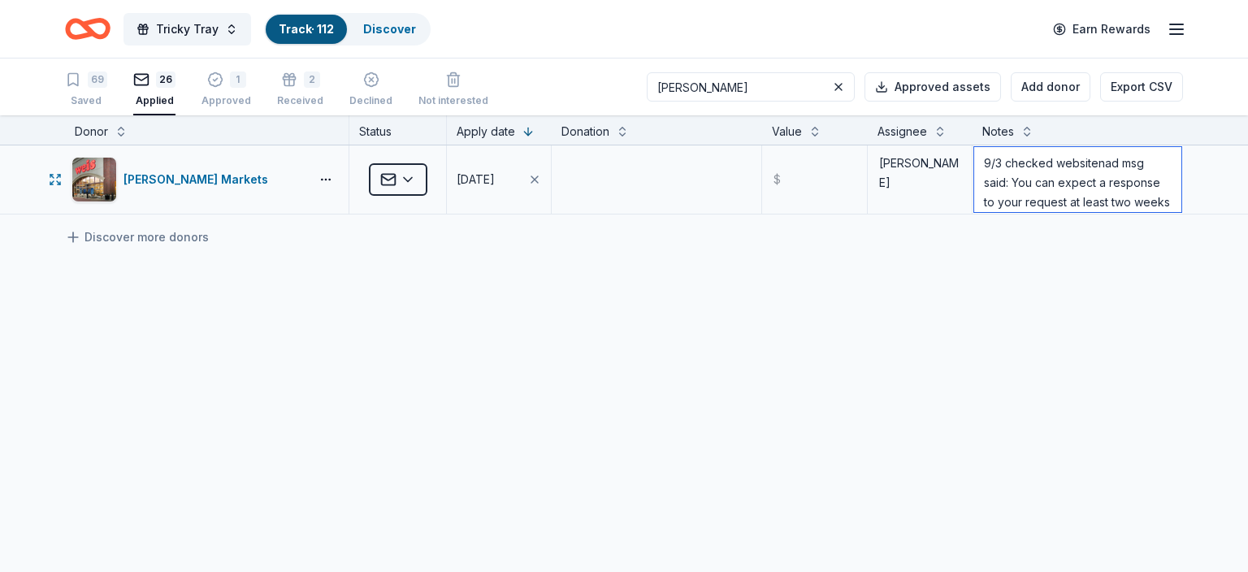
click at [990, 177] on textarea "9/3 checked websitenad msg said: You can expect a response to your request at l…" at bounding box center [1077, 179] width 207 height 65
drag, startPoint x: 712, startPoint y: 86, endPoint x: 631, endPoint y: 79, distance: 80.8
click at [647, 79] on input "[PERSON_NAME]" at bounding box center [751, 86] width 208 height 29
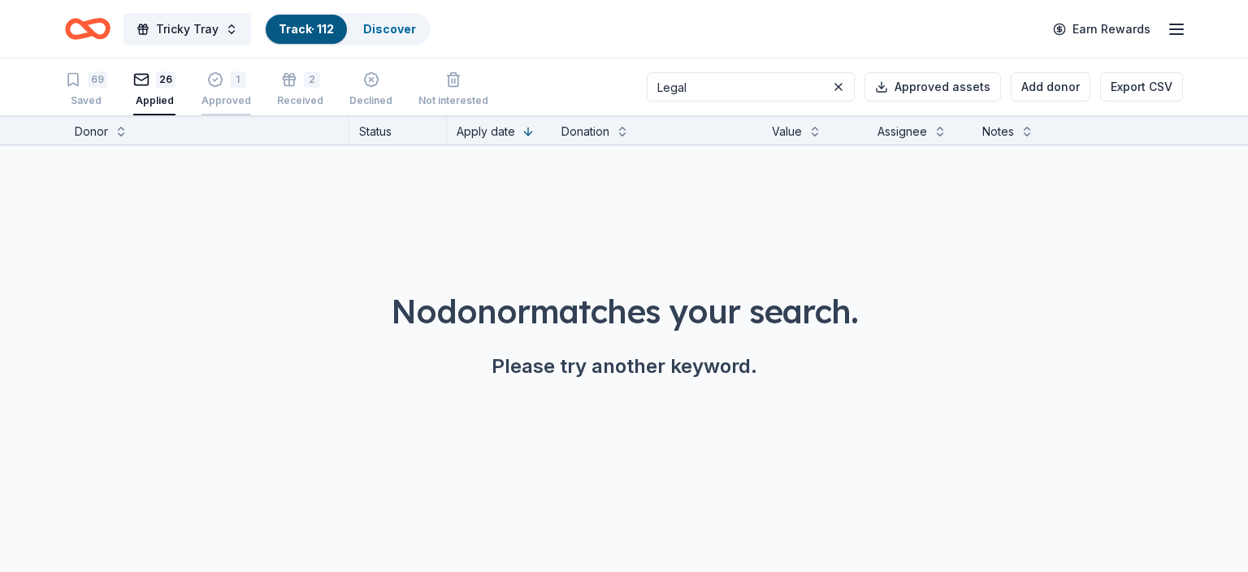
click at [222, 92] on div "1 Approved" at bounding box center [226, 89] width 50 height 36
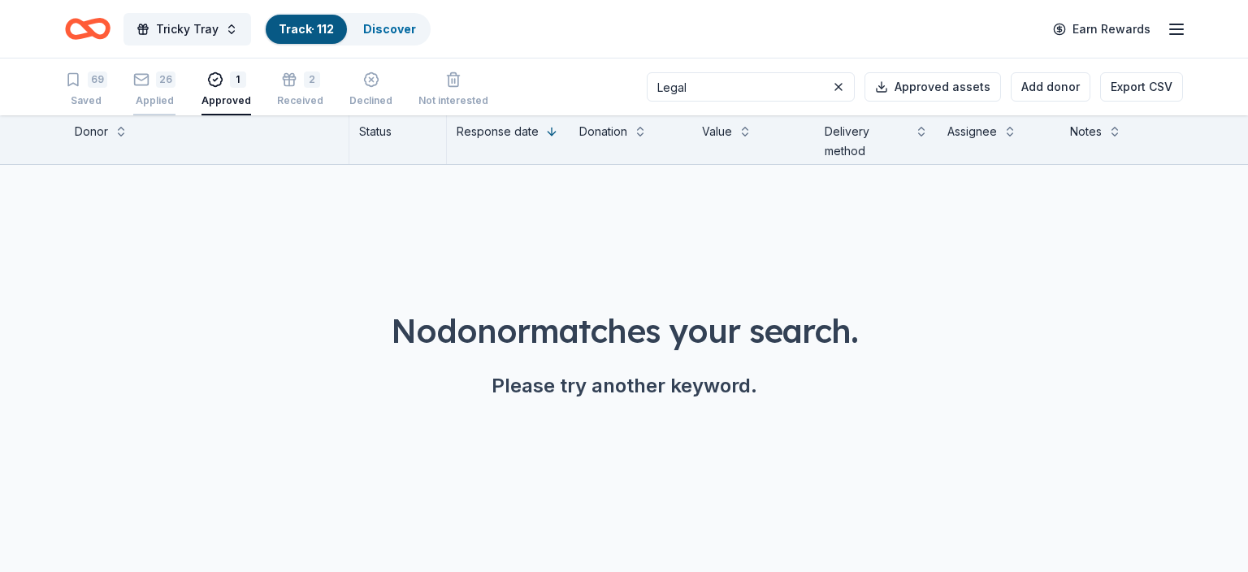
click at [158, 76] on div "26" at bounding box center [165, 79] width 19 height 16
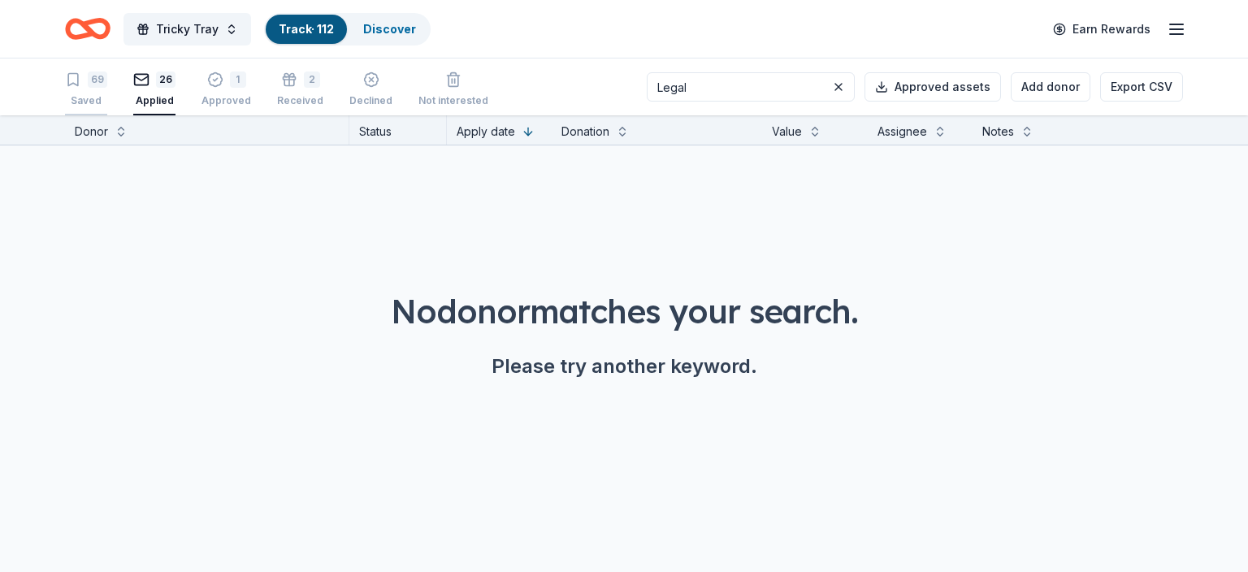
click at [76, 84] on icon "button" at bounding box center [73, 79] width 16 height 16
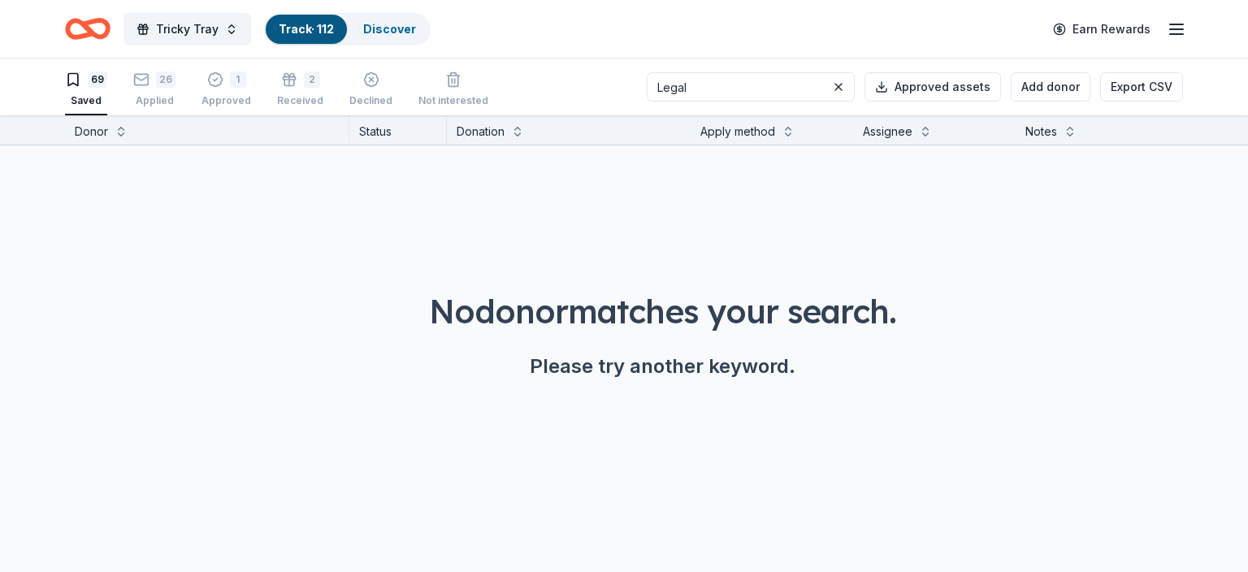
drag, startPoint x: 713, startPoint y: 86, endPoint x: 656, endPoint y: 80, distance: 57.2
click at [656, 80] on input "Legal" at bounding box center [751, 86] width 208 height 29
click at [152, 94] on div "Applied" at bounding box center [154, 100] width 42 height 13
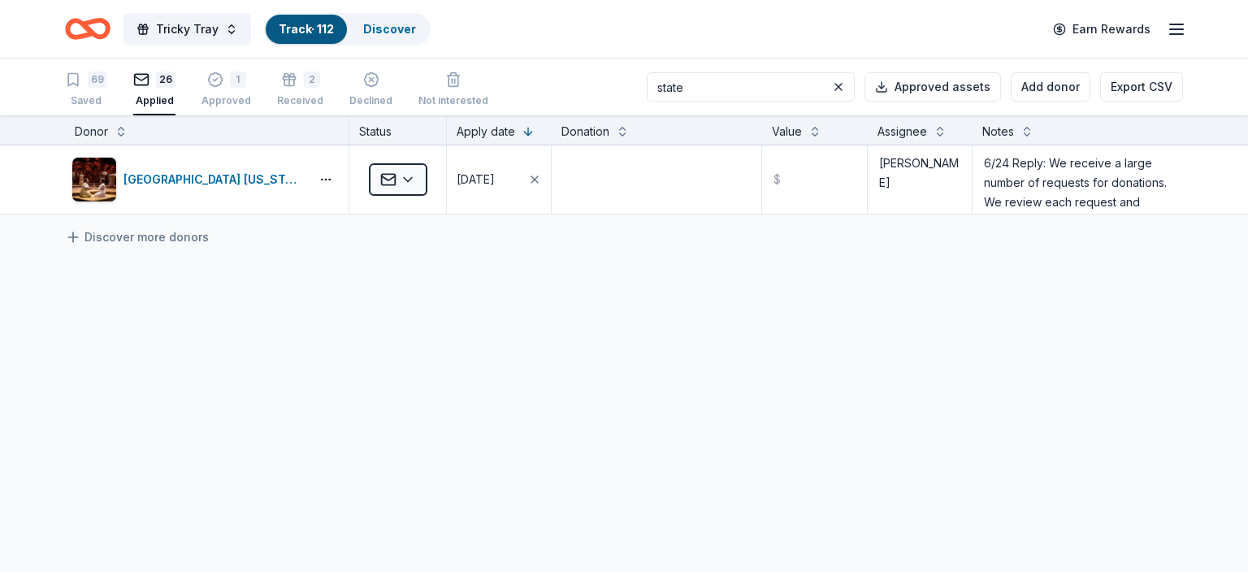
drag, startPoint x: 714, startPoint y: 90, endPoint x: 648, endPoint y: 80, distance: 67.5
click at [648, 80] on input "state" at bounding box center [751, 86] width 208 height 29
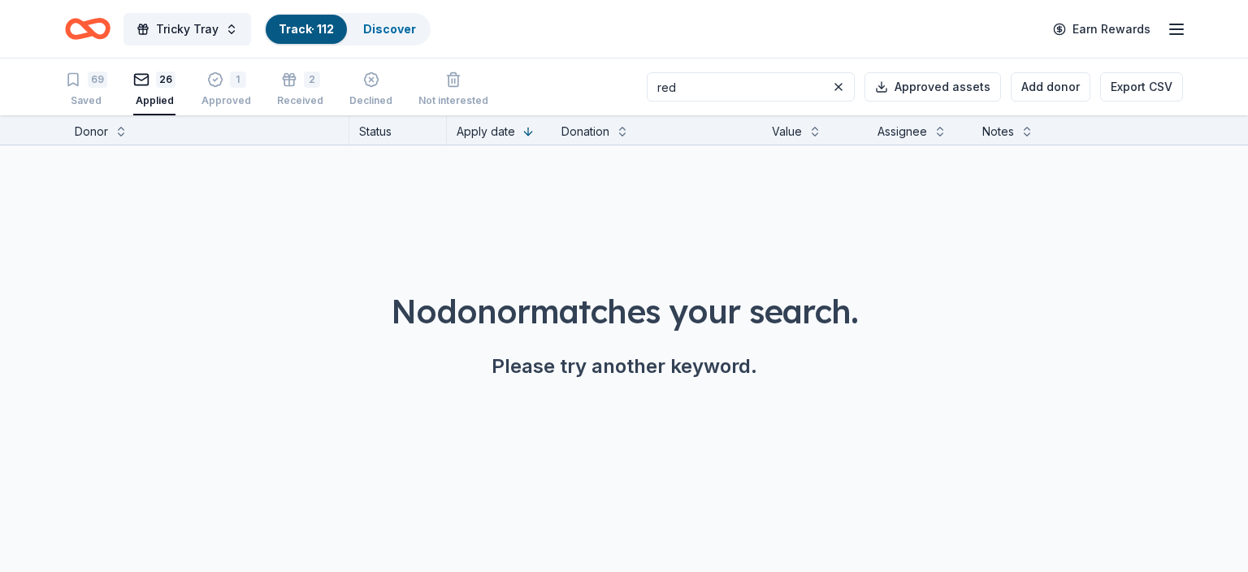
drag, startPoint x: 702, startPoint y: 88, endPoint x: 616, endPoint y: 83, distance: 86.3
click at [647, 83] on input "red" at bounding box center [751, 86] width 208 height 29
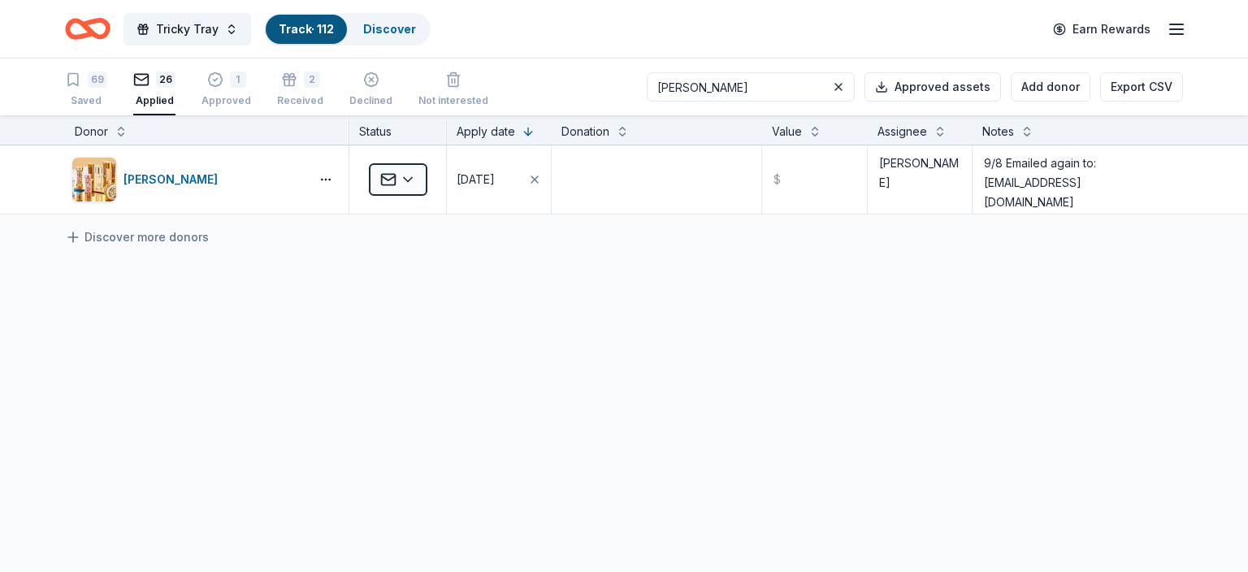
type input "[PERSON_NAME]"
